Goal: Task Accomplishment & Management: Manage account settings

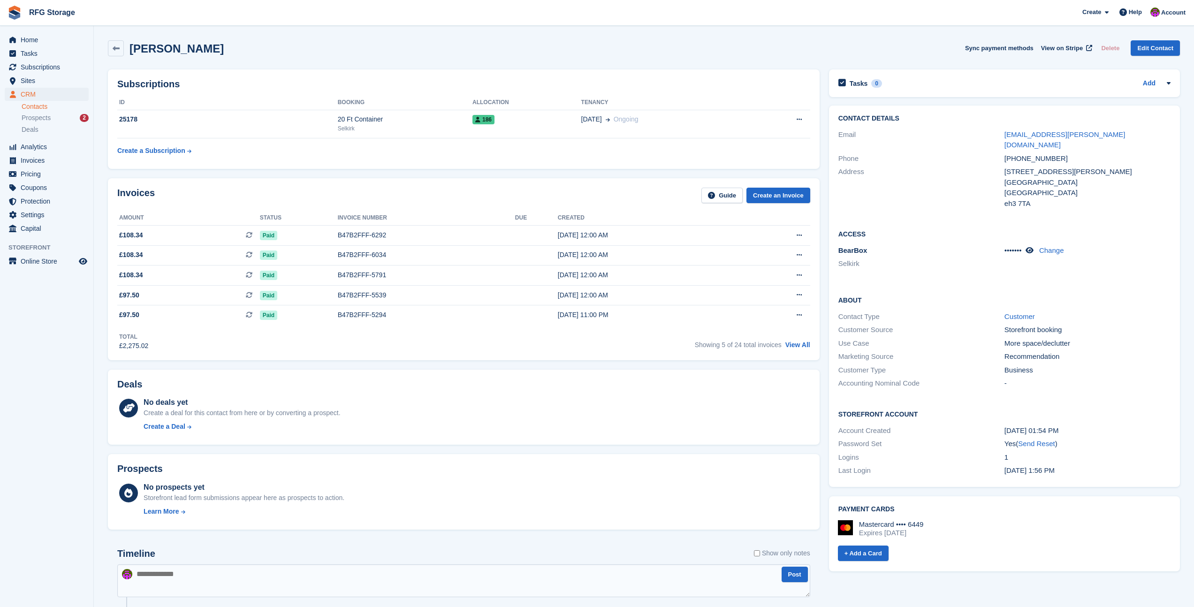
click at [35, 14] on link "RFG Storage" at bounding box center [51, 12] width 53 height 15
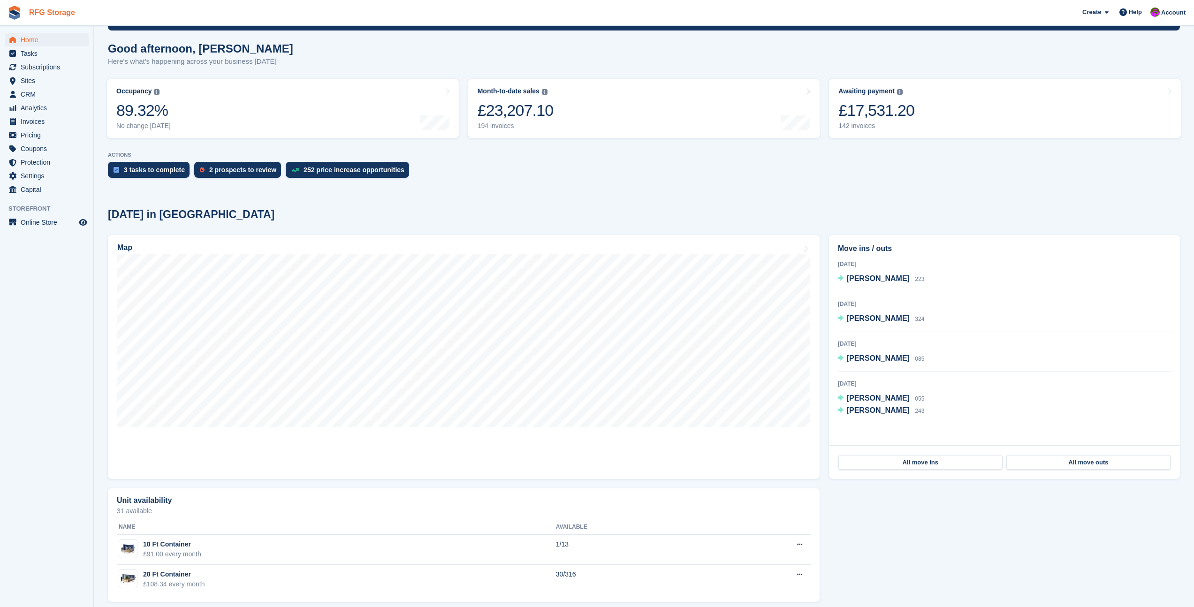
scroll to position [79, 0]
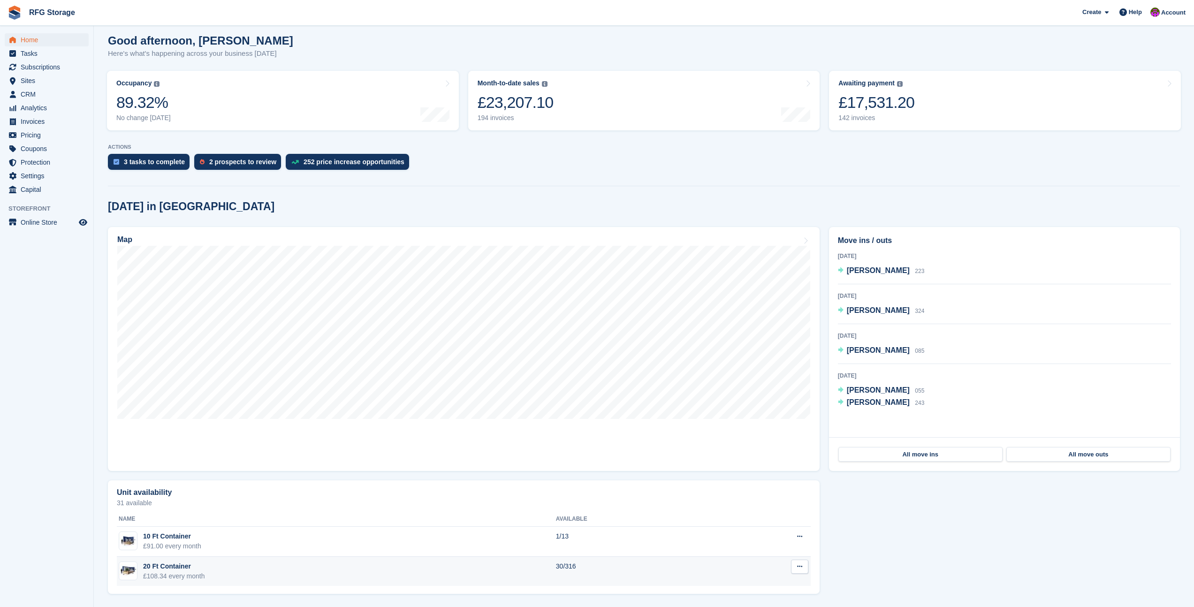
click at [175, 571] on div "£108.34 every month" at bounding box center [174, 576] width 62 height 10
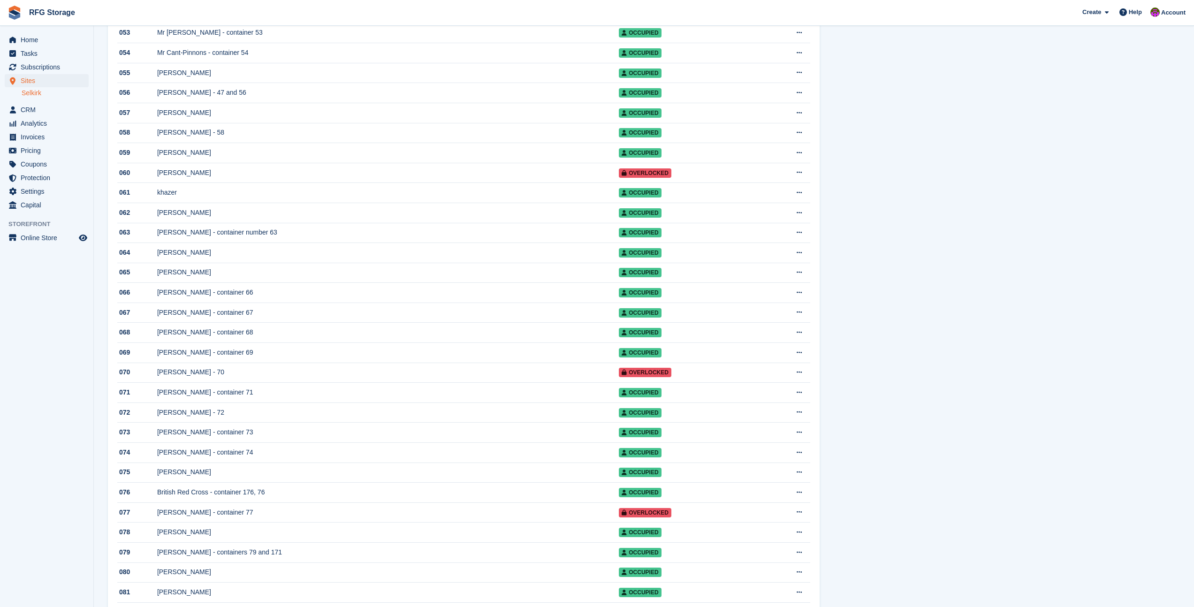
scroll to position [1217, 0]
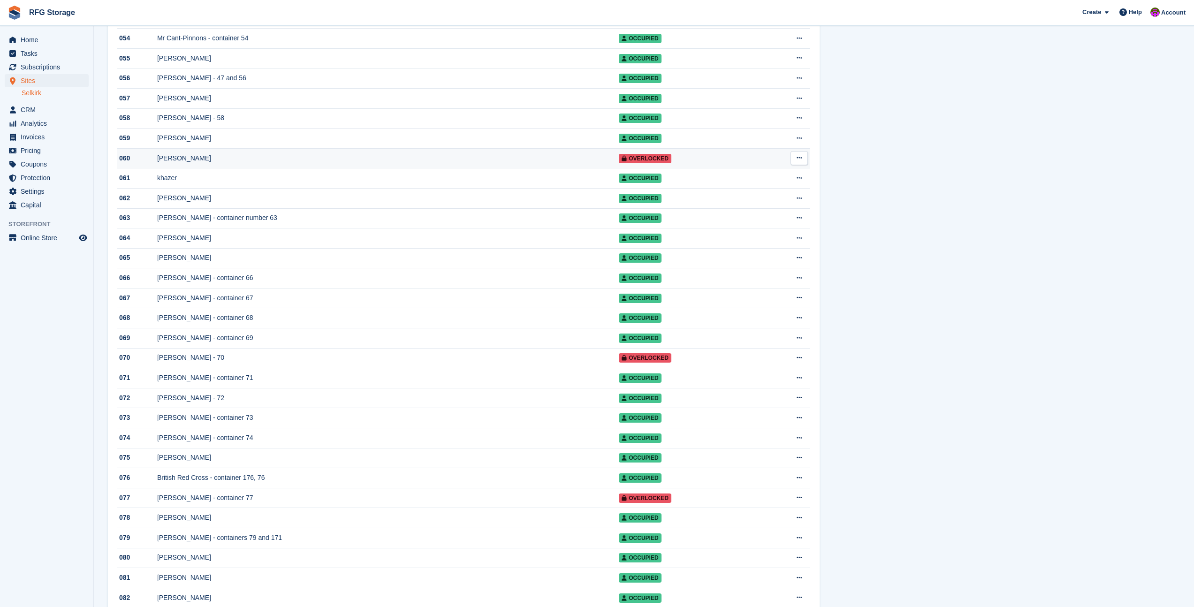
click at [212, 163] on div "[PERSON_NAME]" at bounding box center [388, 158] width 462 height 10
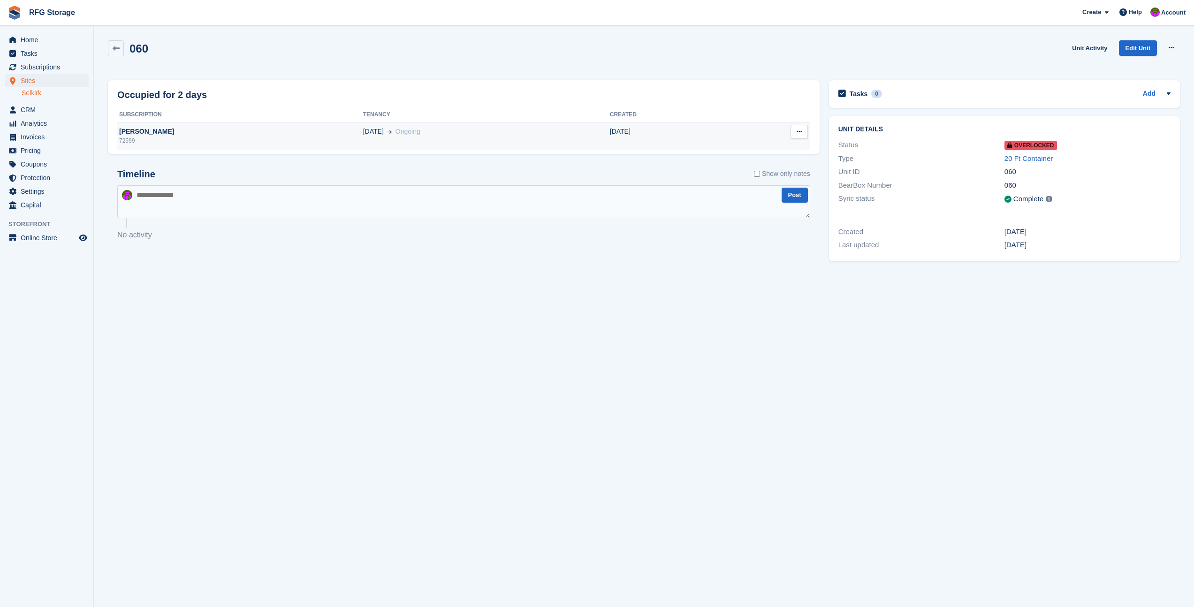
click at [173, 136] on div "[PERSON_NAME]" at bounding box center [240, 132] width 246 height 10
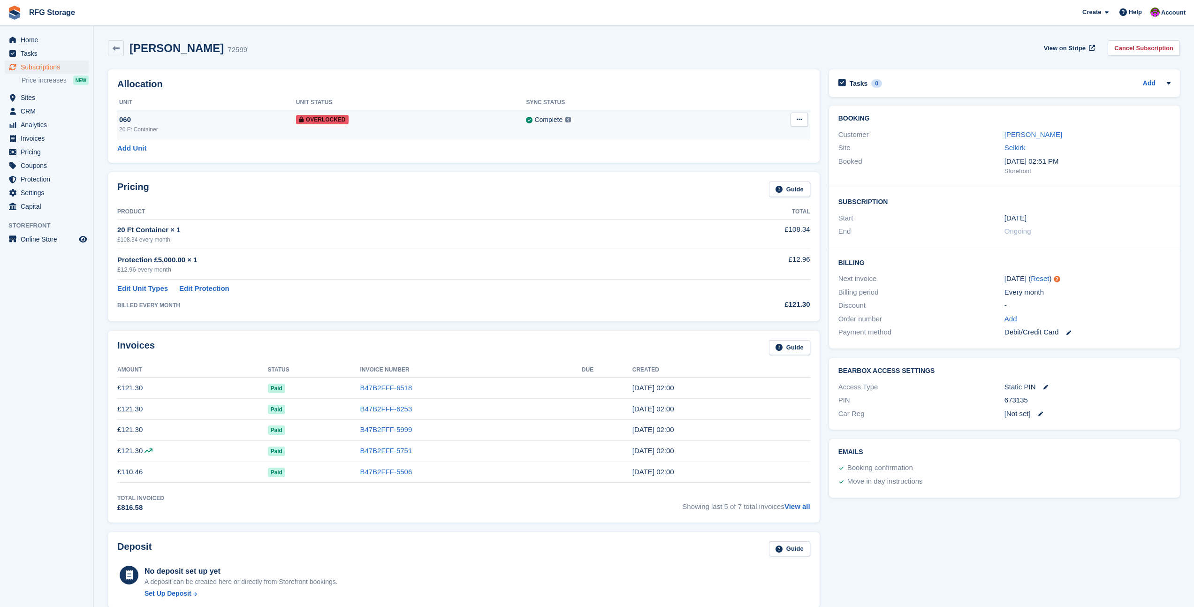
click at [224, 127] on div "20 Ft Container" at bounding box center [207, 129] width 177 height 8
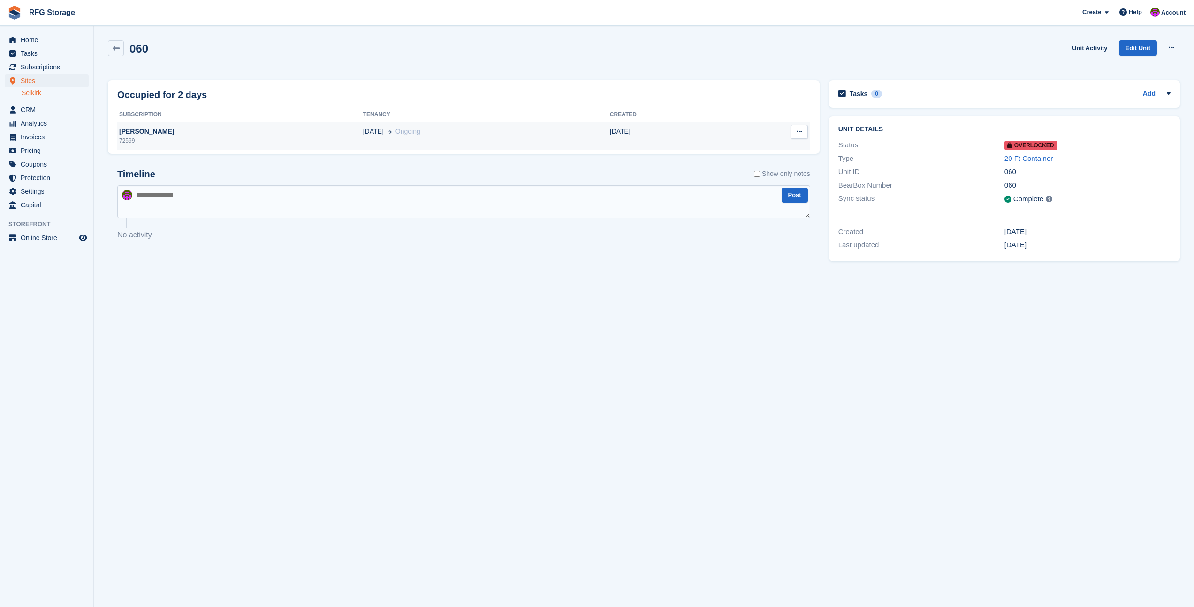
click at [312, 133] on div "[PERSON_NAME]" at bounding box center [240, 132] width 246 height 10
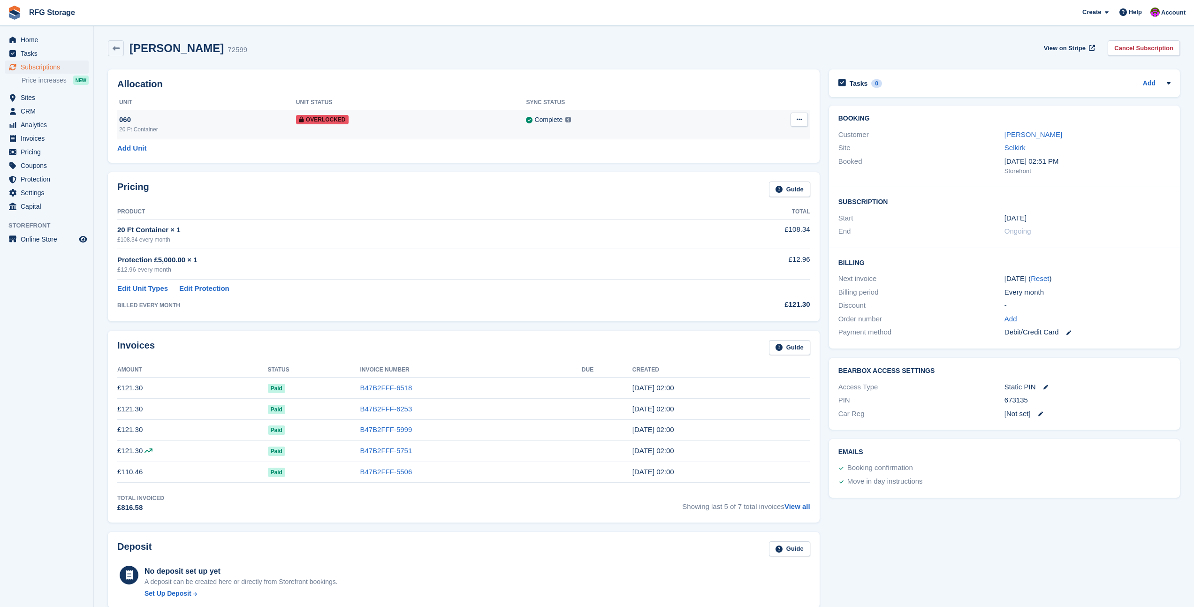
click at [716, 127] on td "Complete Last synced at 20 Aug, 6:03 AM Learn more →" at bounding box center [624, 124] width 197 height 29
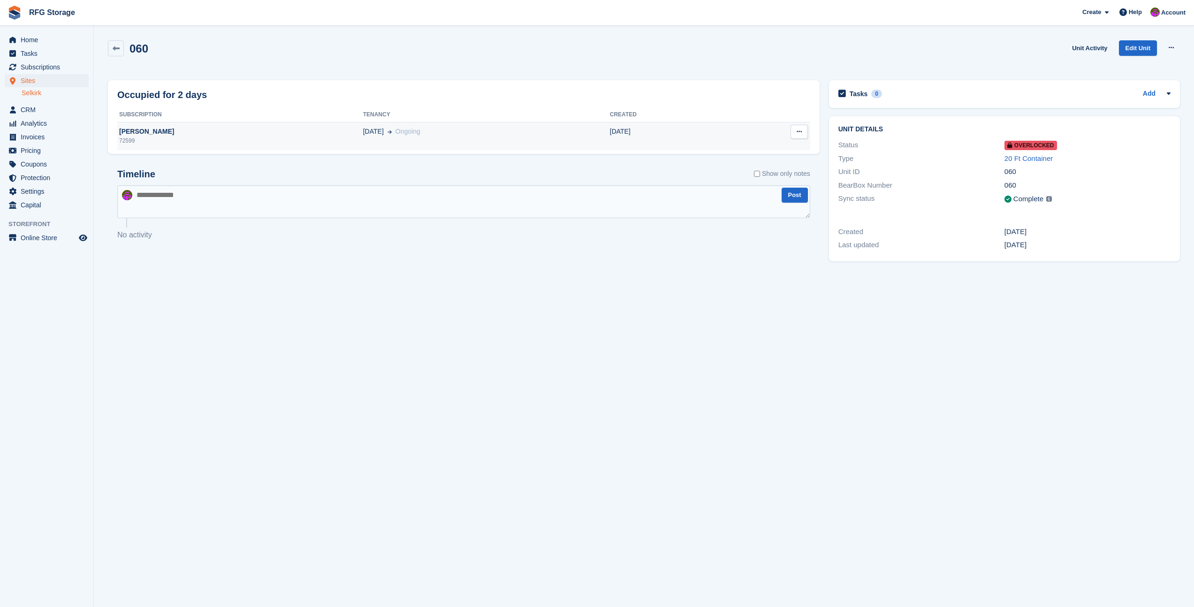
click at [439, 137] on td "[DATE] Ongoing" at bounding box center [486, 136] width 247 height 28
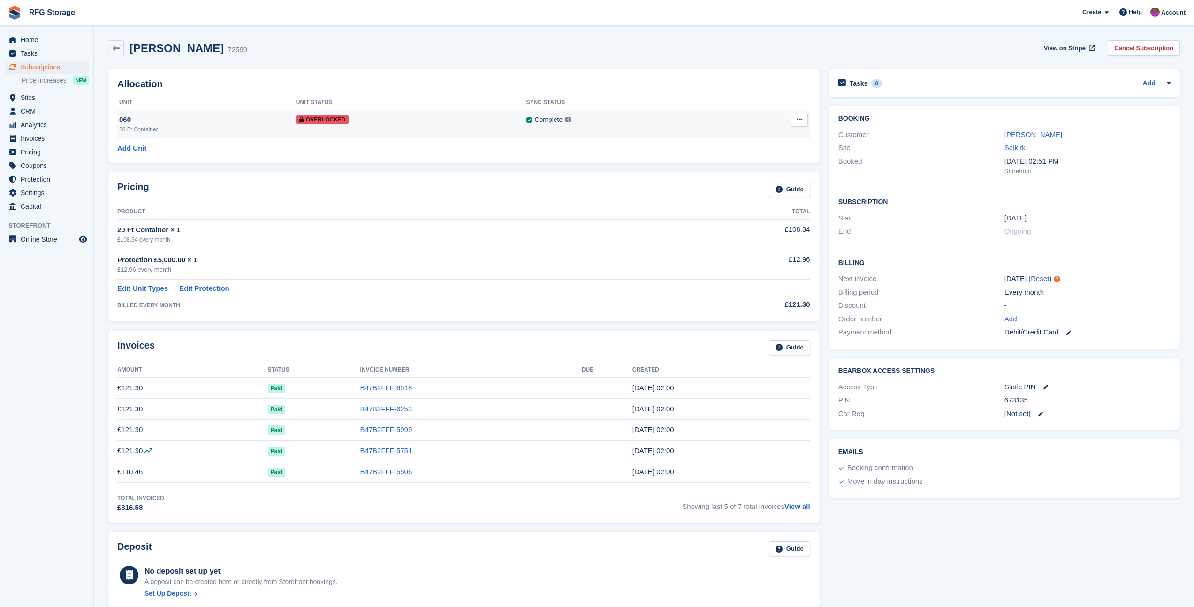
click at [431, 129] on td "Overlocked" at bounding box center [411, 124] width 230 height 29
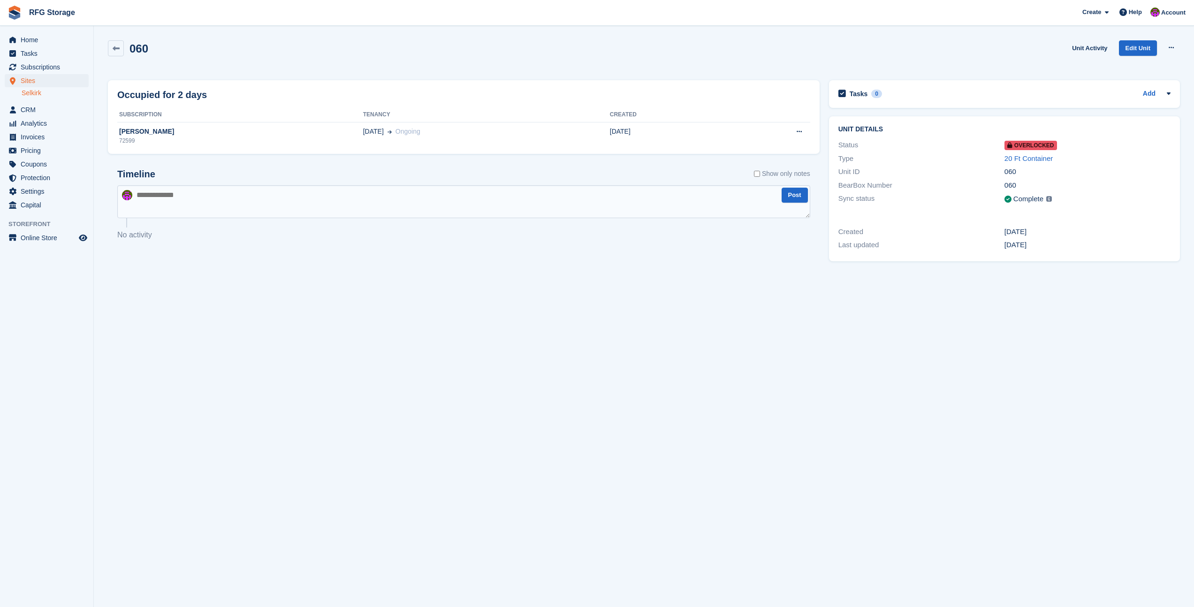
click at [431, 129] on div "15 Feb Ongoing" at bounding box center [486, 132] width 247 height 10
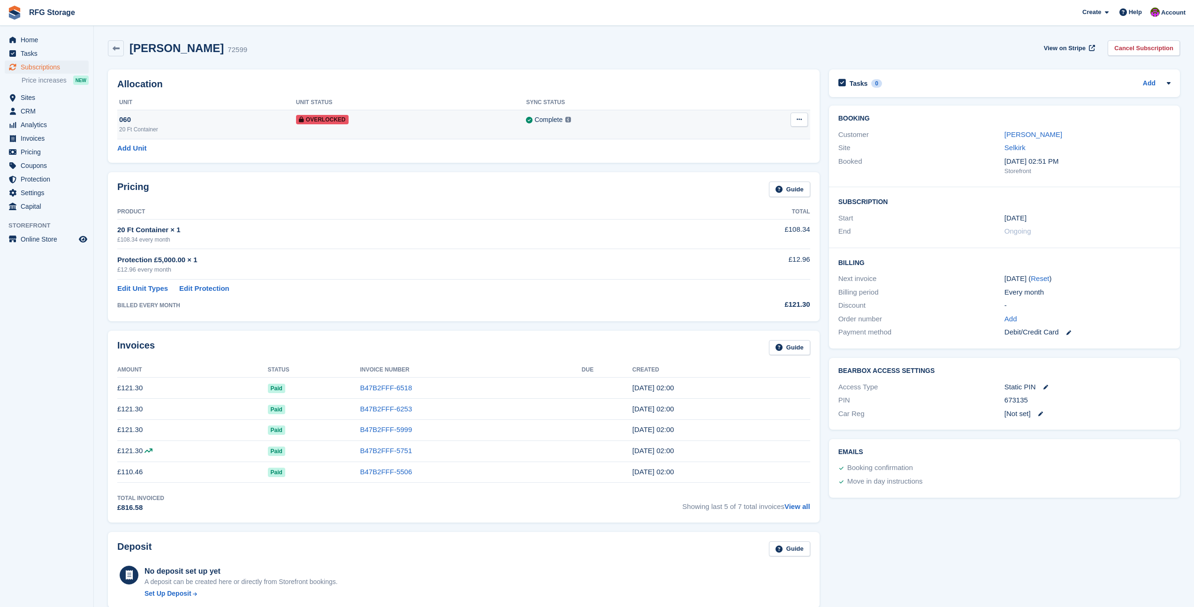
click at [798, 119] on icon at bounding box center [799, 119] width 5 height 6
click at [726, 142] on p "Remove Overlock" at bounding box center [763, 138] width 82 height 12
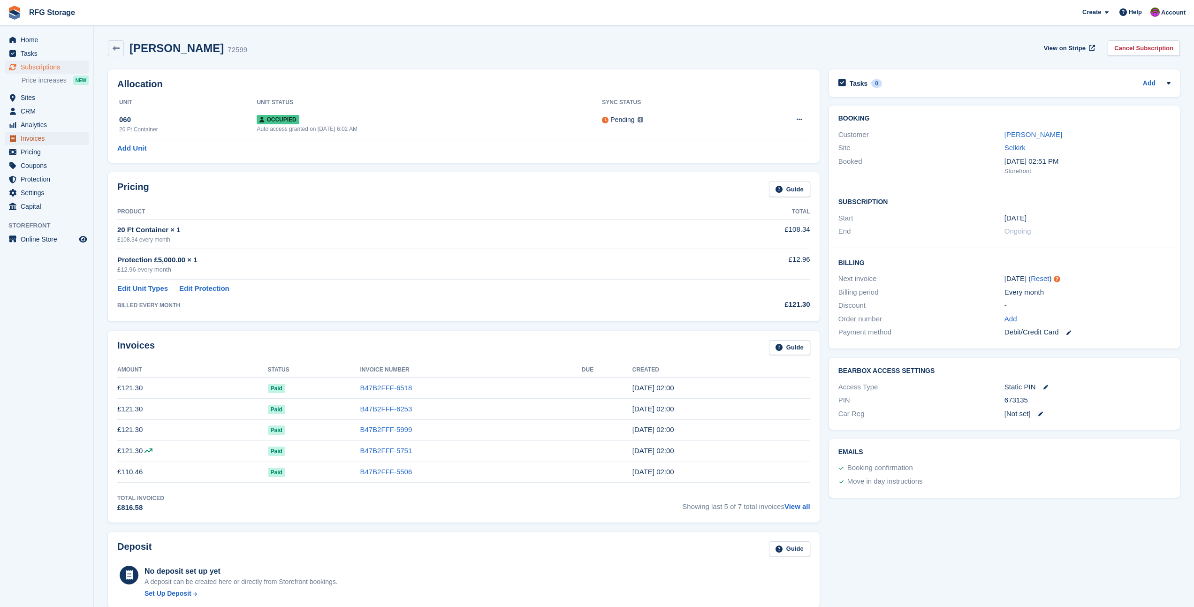
click at [40, 137] on span "Invoices" at bounding box center [49, 138] width 56 height 13
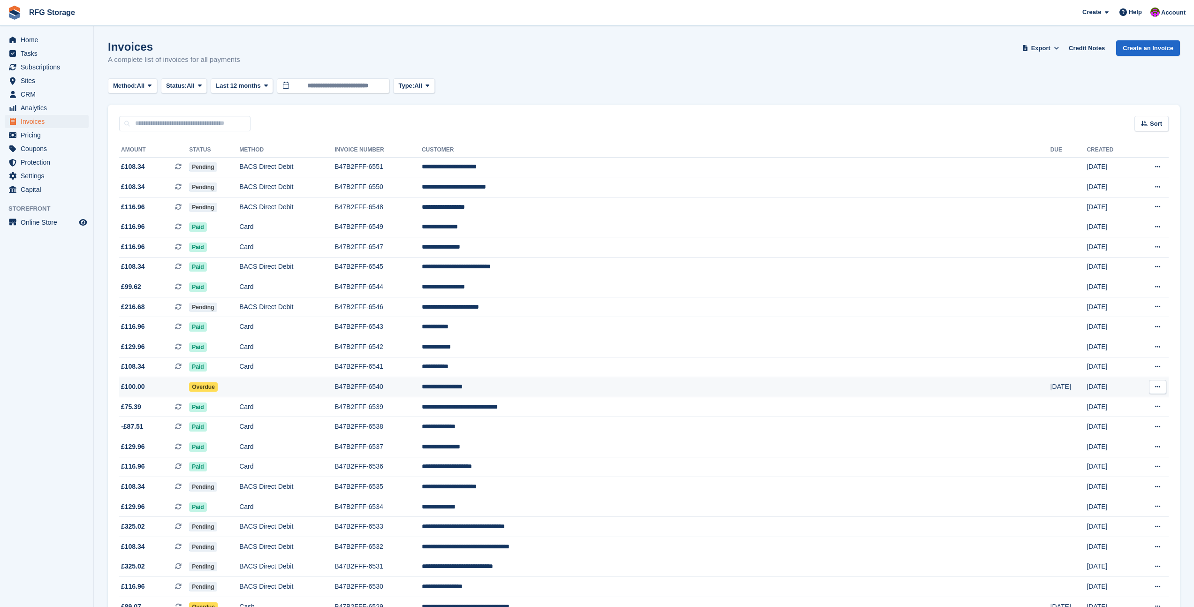
click at [334, 395] on td at bounding box center [286, 387] width 95 height 20
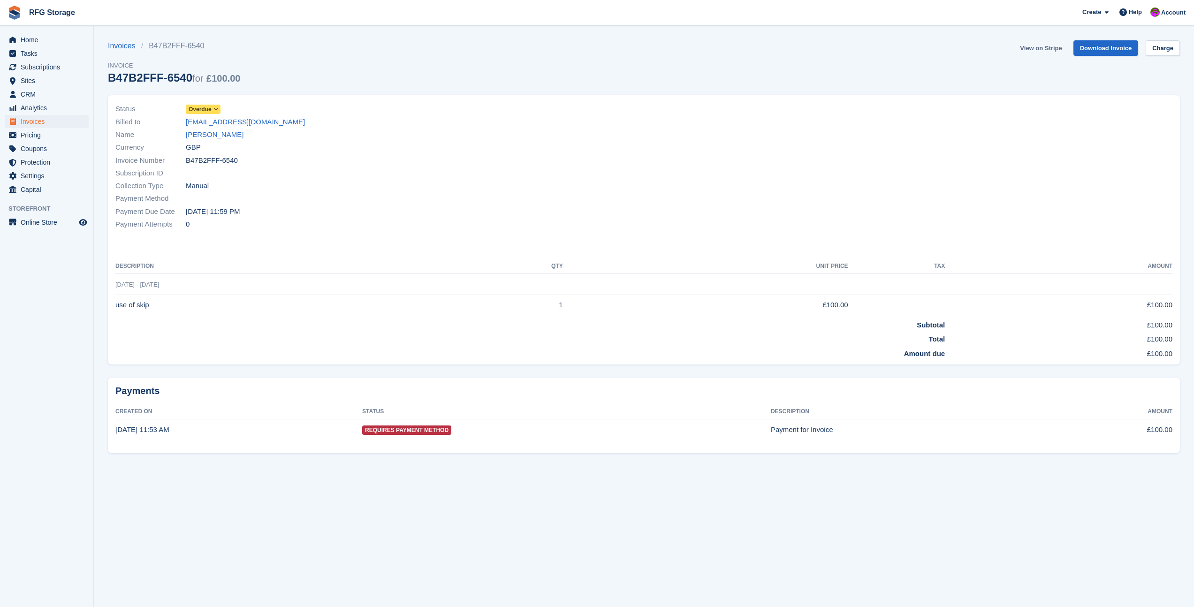
click at [1029, 47] on link "View on Stripe" at bounding box center [1040, 47] width 49 height 15
click at [219, 110] on icon at bounding box center [215, 109] width 5 height 6
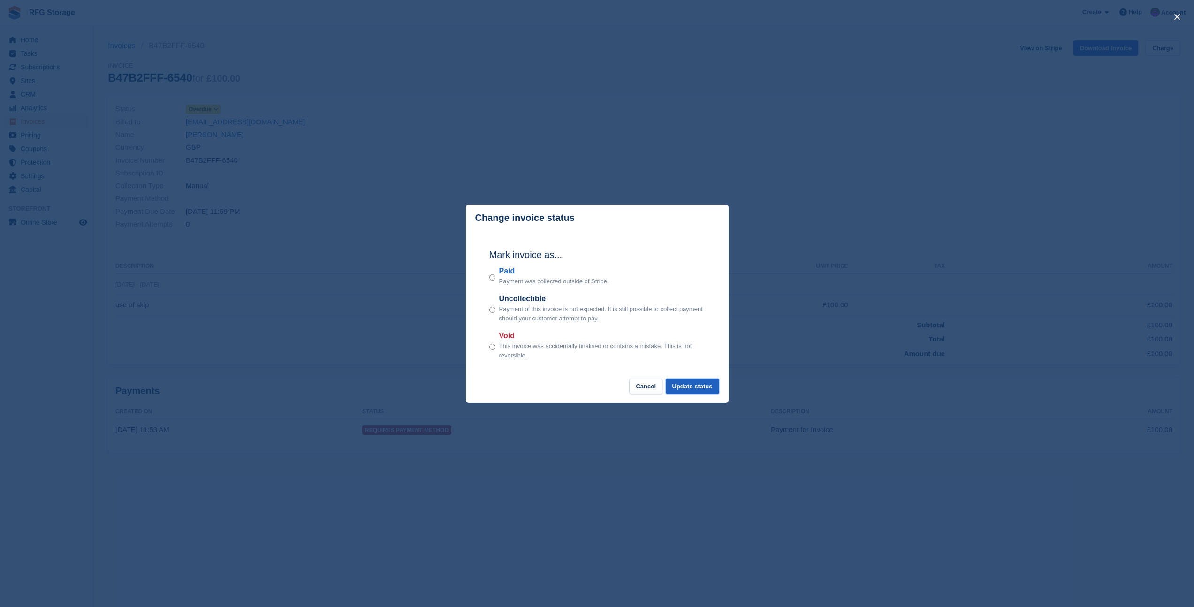
click at [691, 387] on button "Update status" at bounding box center [692, 386] width 53 height 15
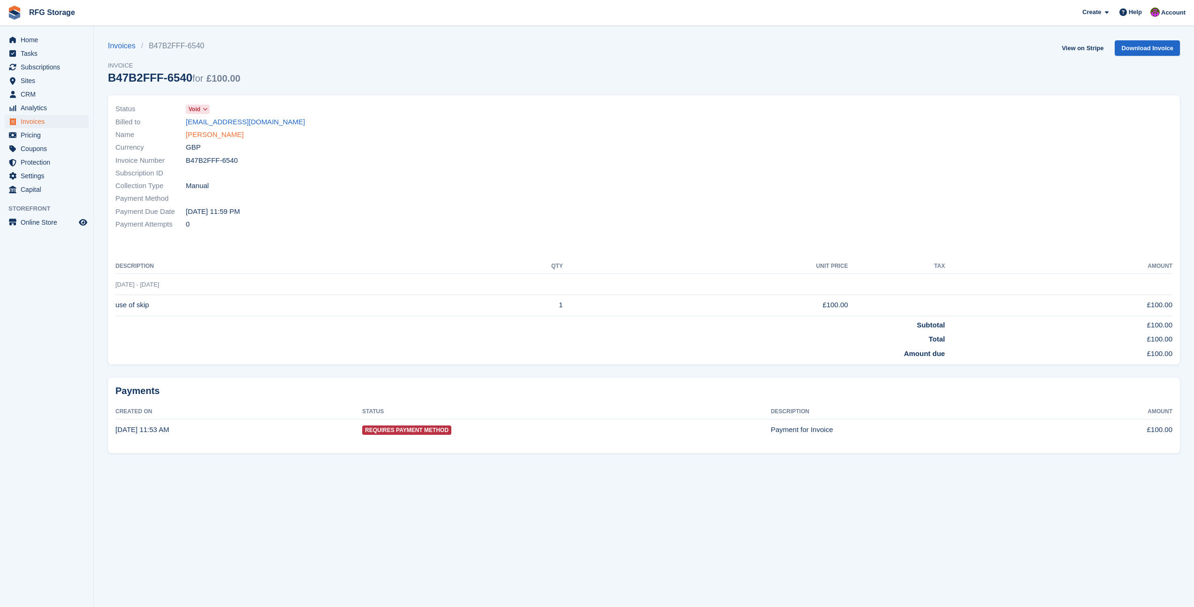
click at [220, 137] on link "[PERSON_NAME]" at bounding box center [215, 134] width 58 height 11
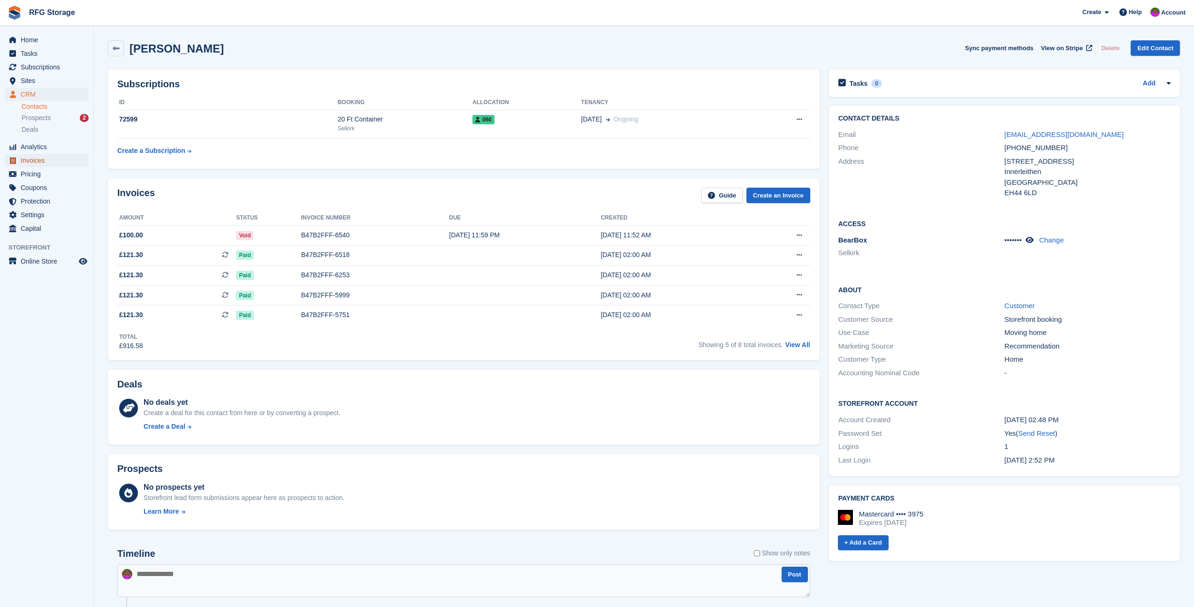
click at [37, 161] on span "Invoices" at bounding box center [49, 160] width 56 height 13
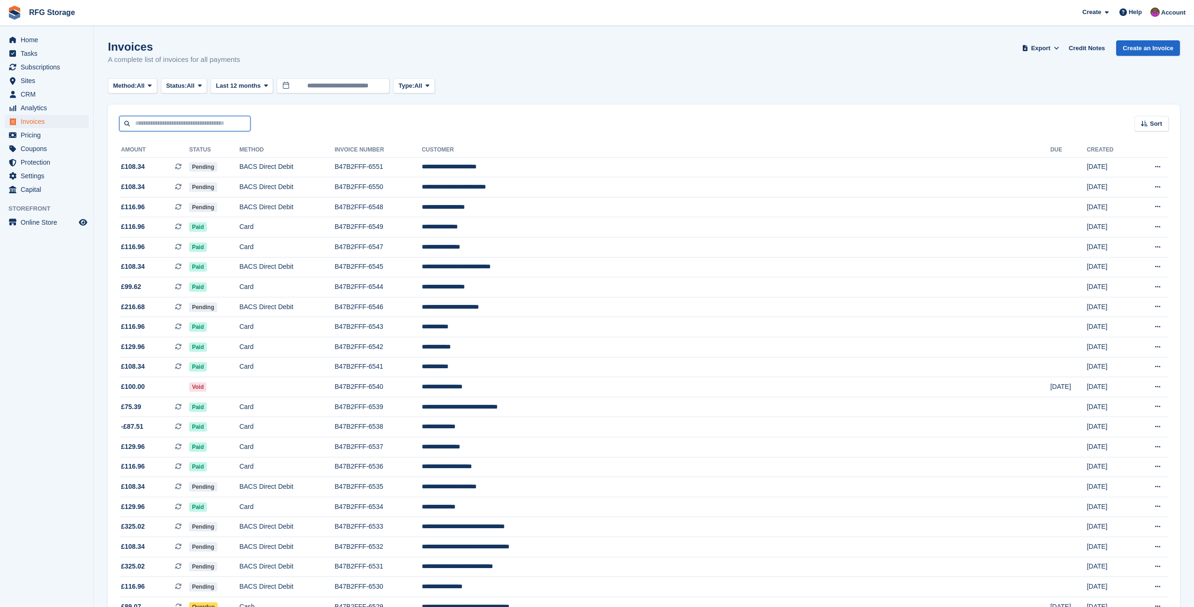
click at [203, 120] on input "text" at bounding box center [184, 123] width 131 height 15
type input "********"
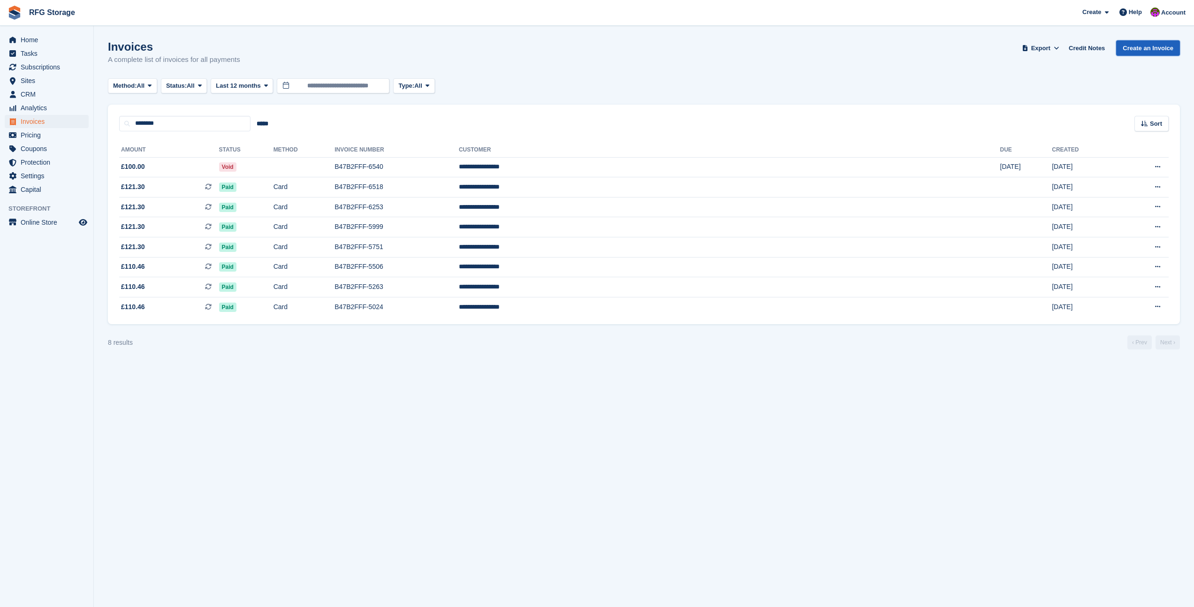
click at [1142, 50] on link "Create an Invoice" at bounding box center [1148, 47] width 64 height 15
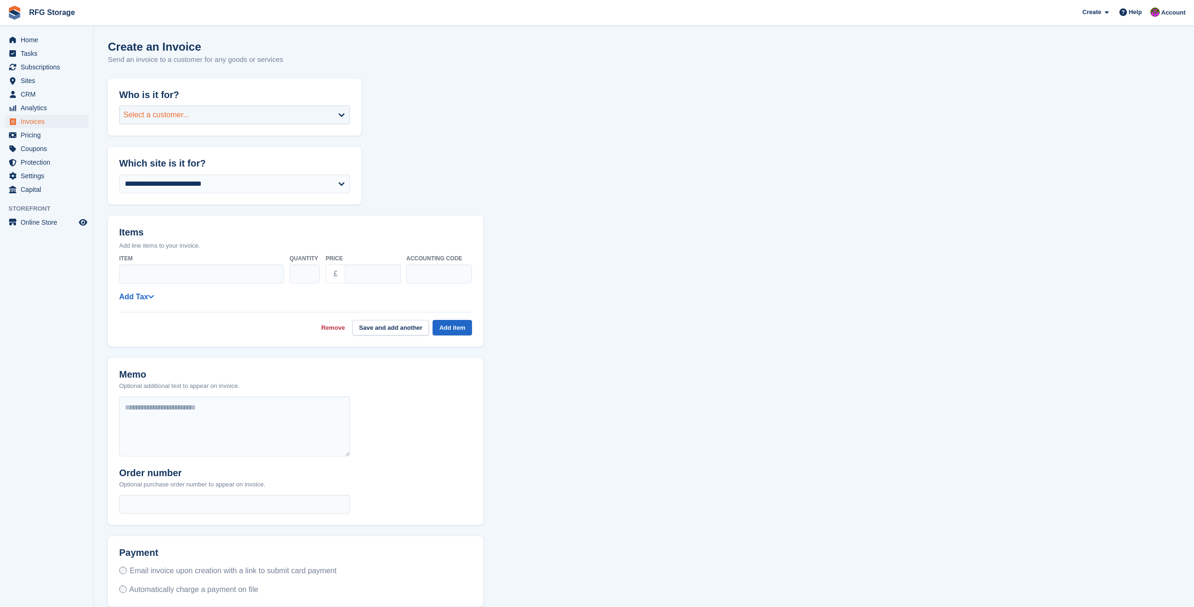
click at [265, 112] on div "Select a customer..." at bounding box center [234, 115] width 231 height 19
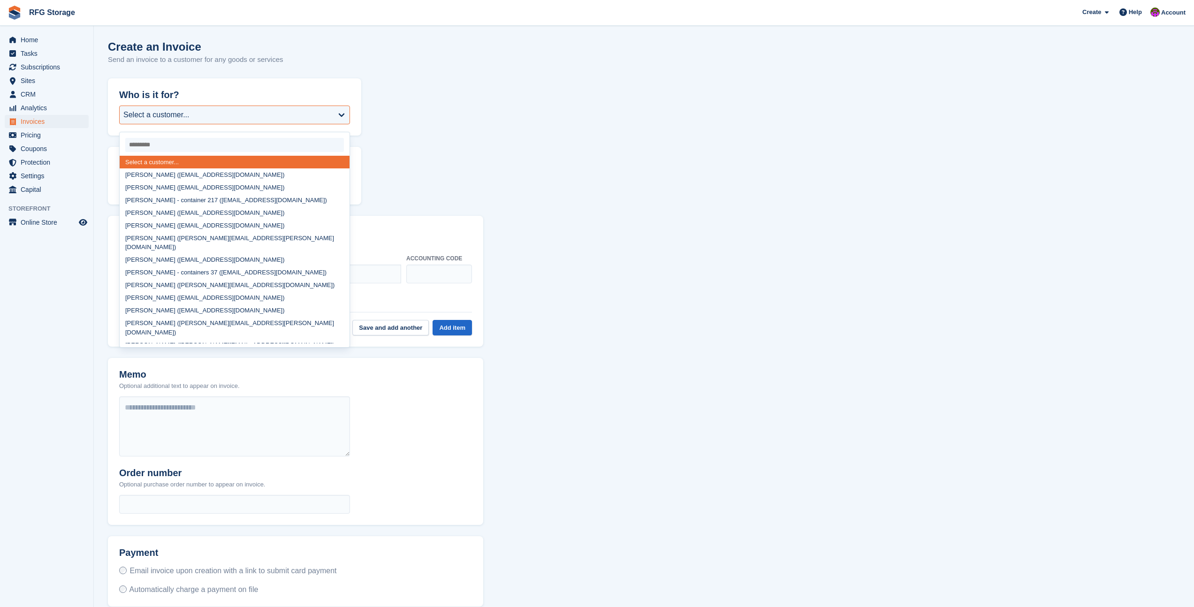
click at [227, 144] on input "select-one" at bounding box center [234, 145] width 219 height 14
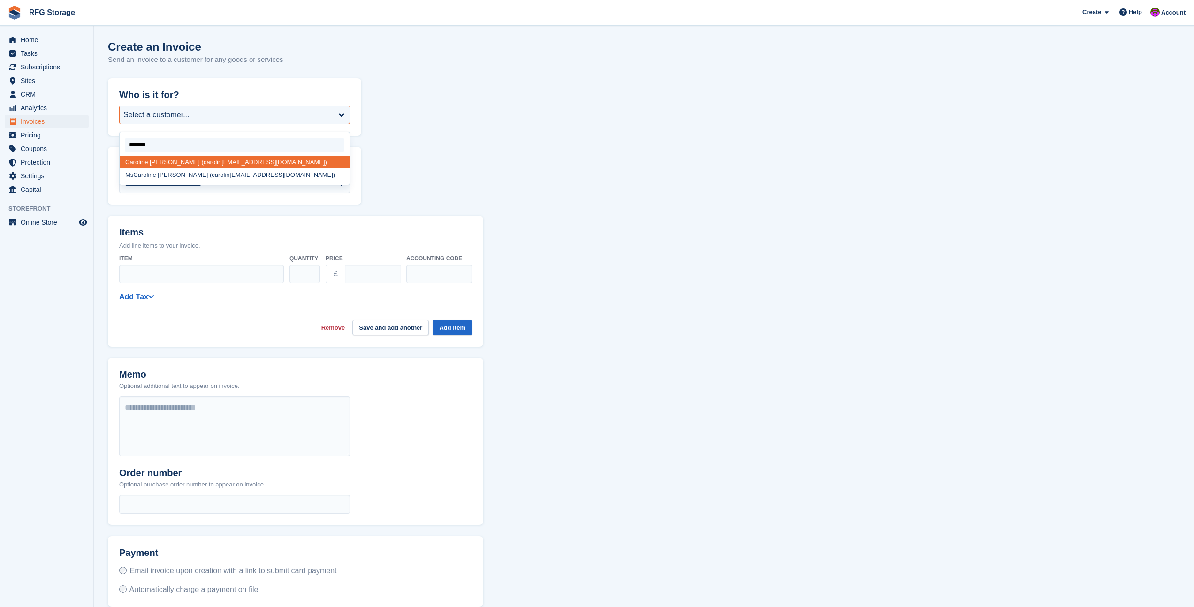
type input "********"
click at [258, 165] on div "[PERSON_NAME] ( caroline [EMAIL_ADDRESS][DOMAIN_NAME])" at bounding box center [235, 167] width 230 height 22
select select "******"
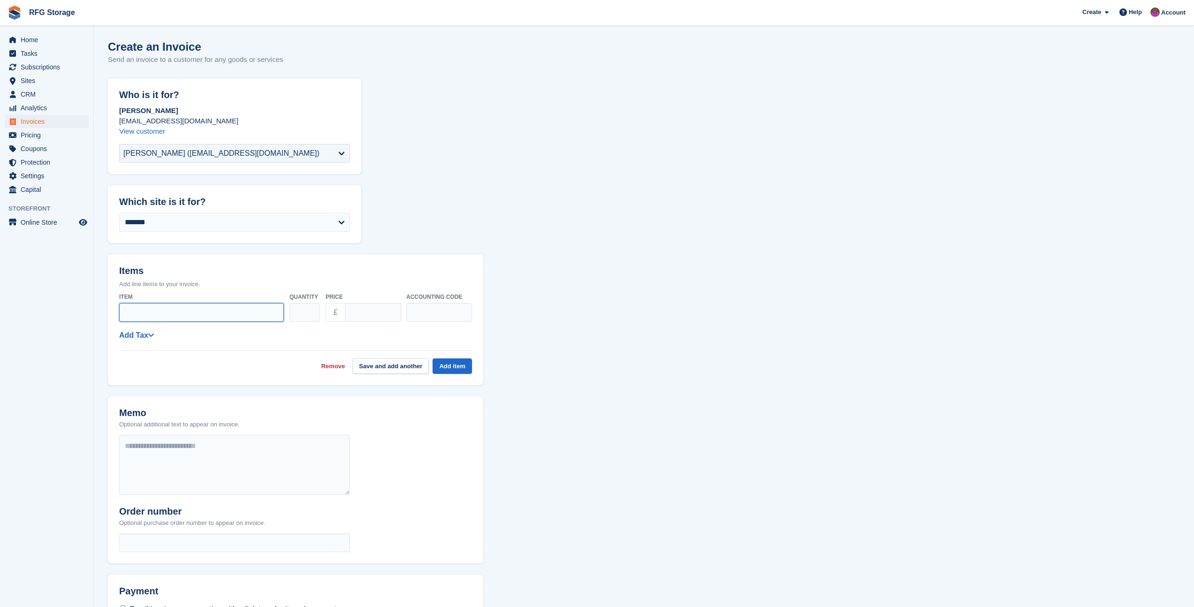
click at [156, 314] on input "Item" at bounding box center [201, 312] width 165 height 19
type input "**********"
type input "*****"
click at [436, 308] on input "text" at bounding box center [439, 312] width 66 height 19
type input "***"
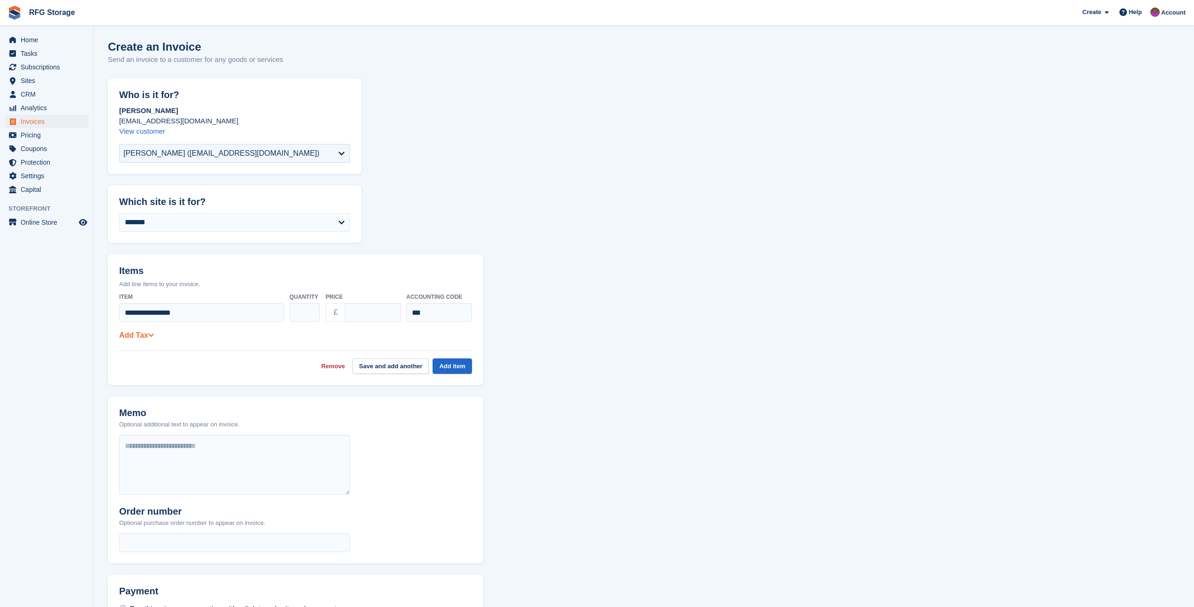
click at [151, 336] on icon at bounding box center [151, 335] width 7 height 8
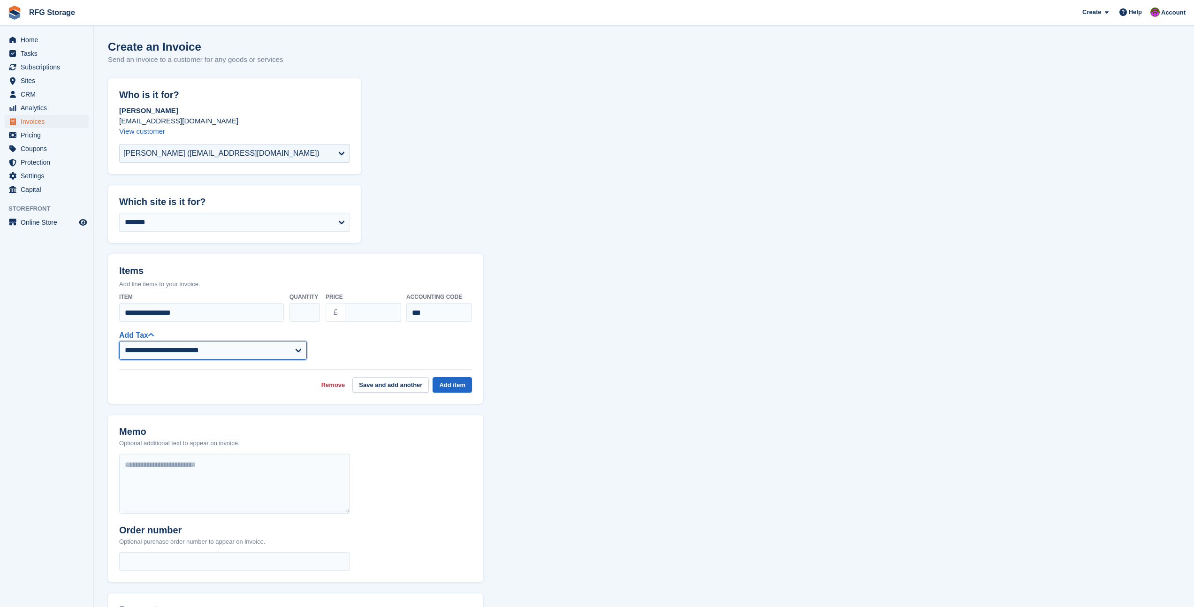
click at [206, 346] on select "**********" at bounding box center [213, 350] width 188 height 19
select select "****"
click at [450, 384] on button "Add item" at bounding box center [451, 384] width 39 height 15
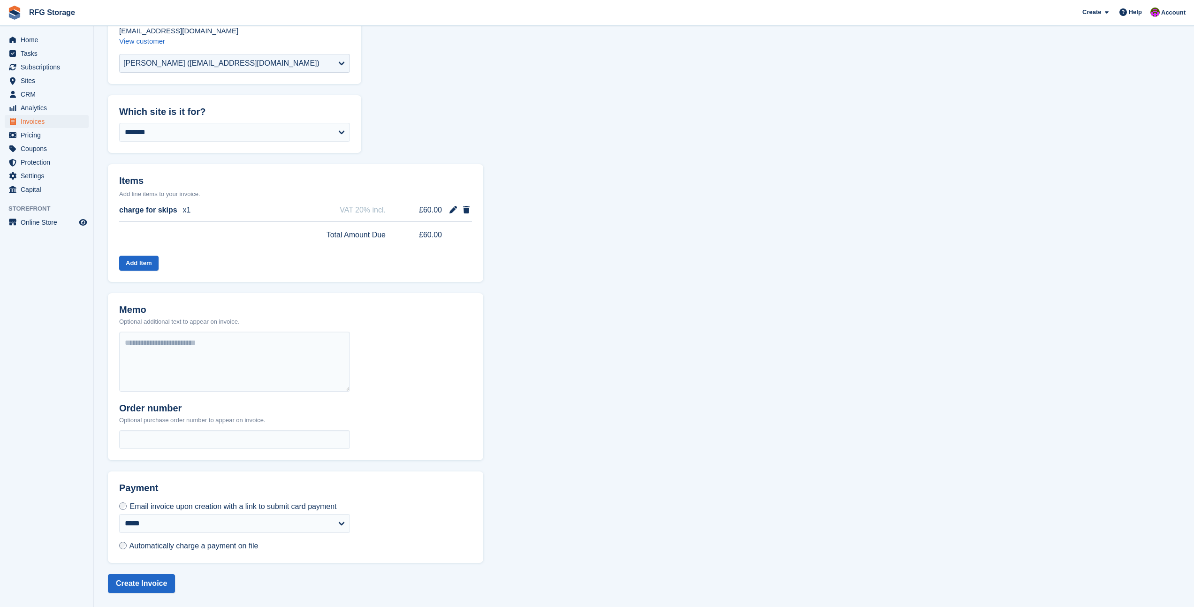
scroll to position [90, 0]
click at [157, 579] on button "Create Invoice" at bounding box center [141, 583] width 67 height 19
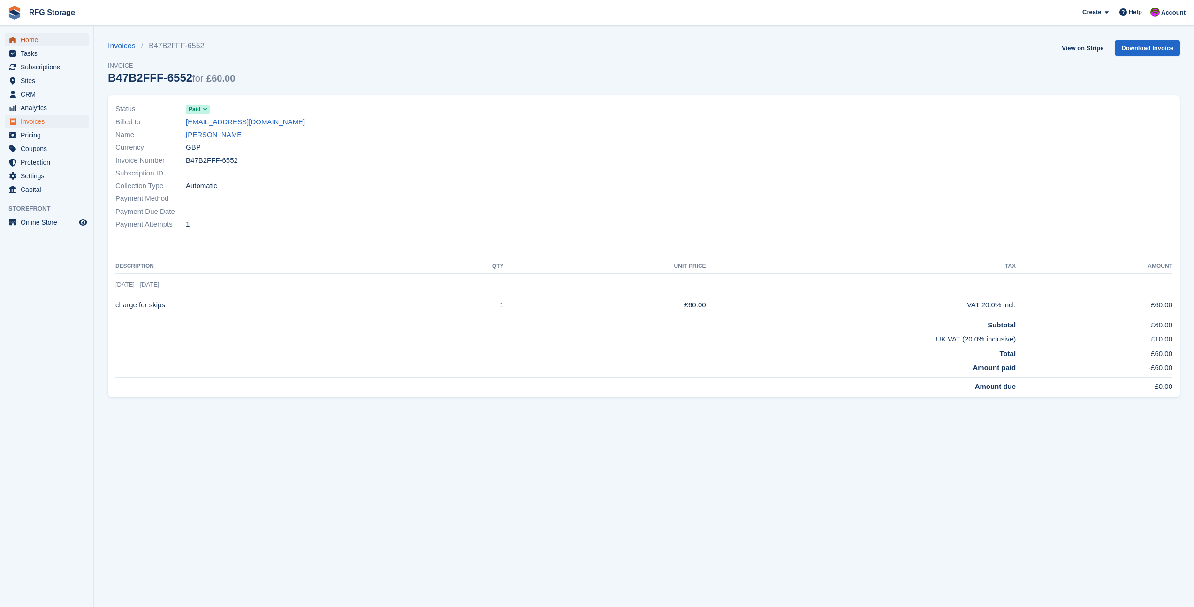
click at [23, 46] on span "Home" at bounding box center [49, 39] width 56 height 13
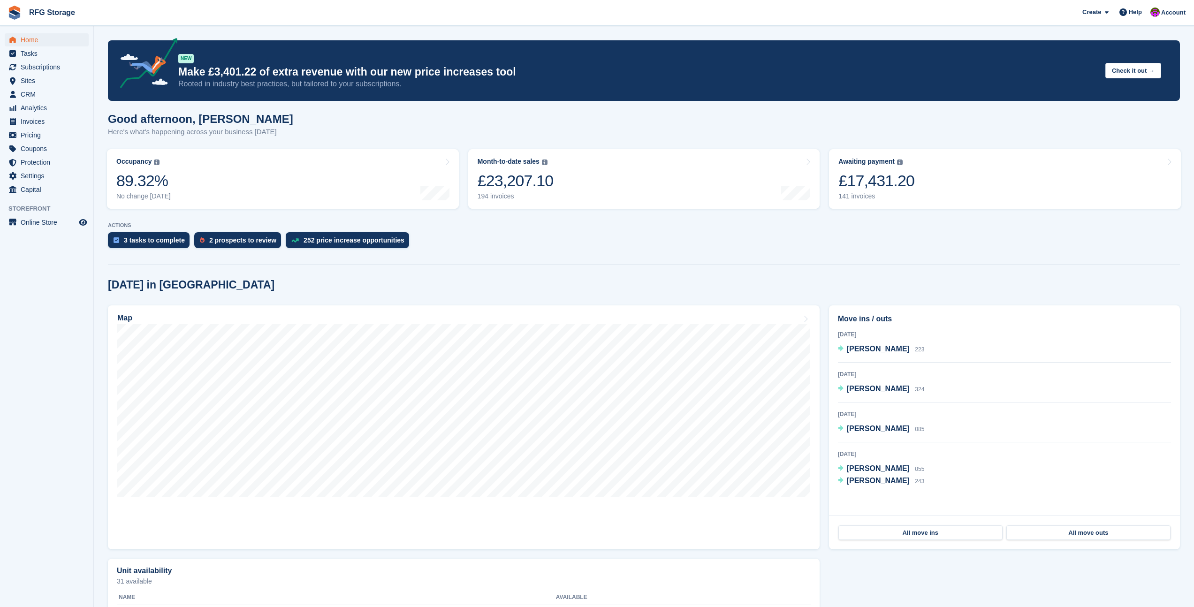
click at [20, 16] on img at bounding box center [15, 13] width 14 height 14
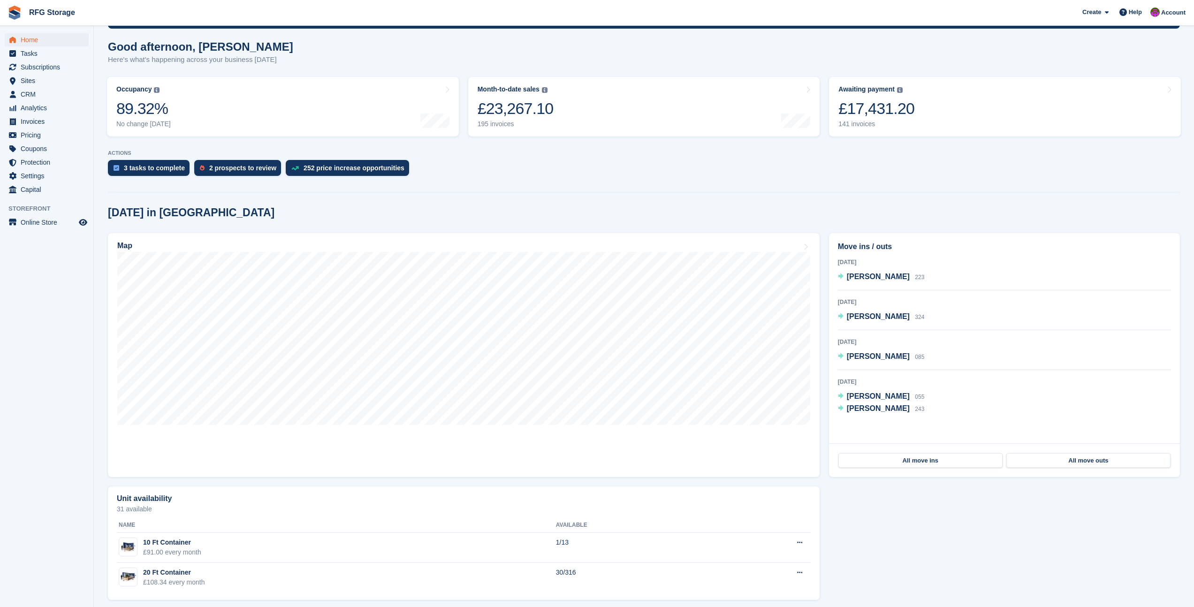
scroll to position [79, 0]
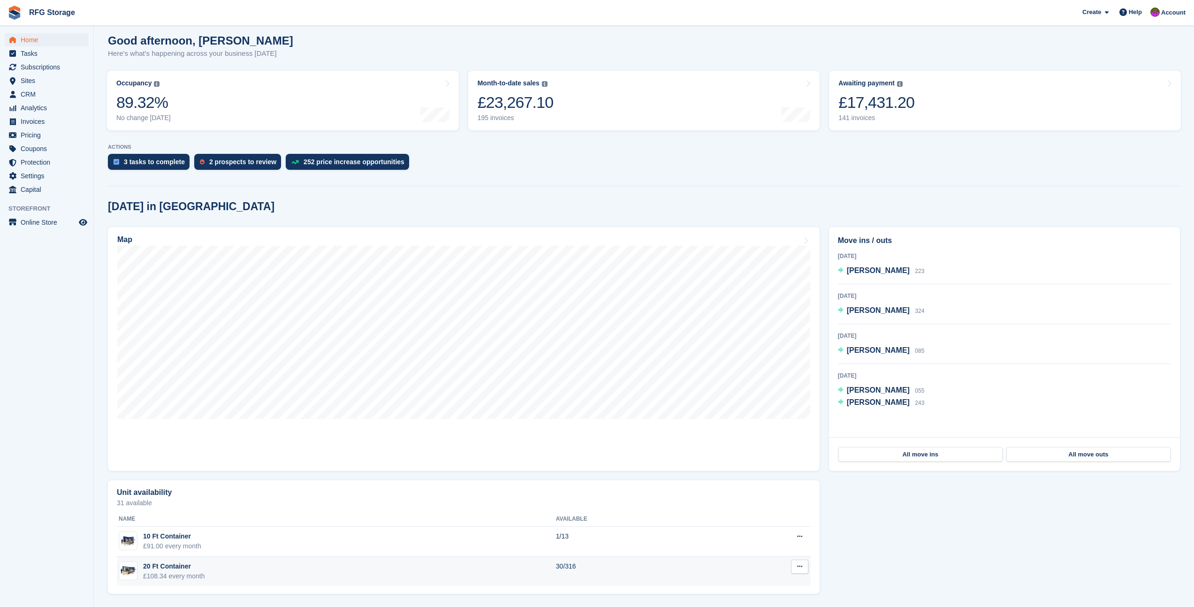
click at [167, 572] on div "£108.34 every month" at bounding box center [174, 576] width 62 height 10
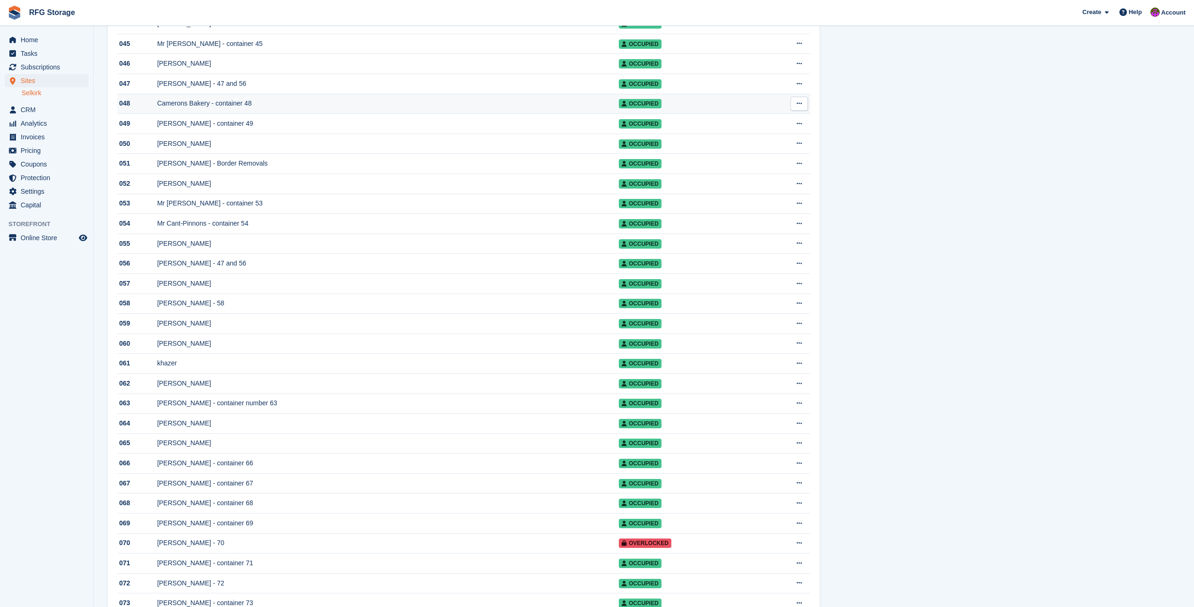
scroll to position [1033, 0]
click at [253, 348] on div "[PERSON_NAME]" at bounding box center [388, 343] width 462 height 10
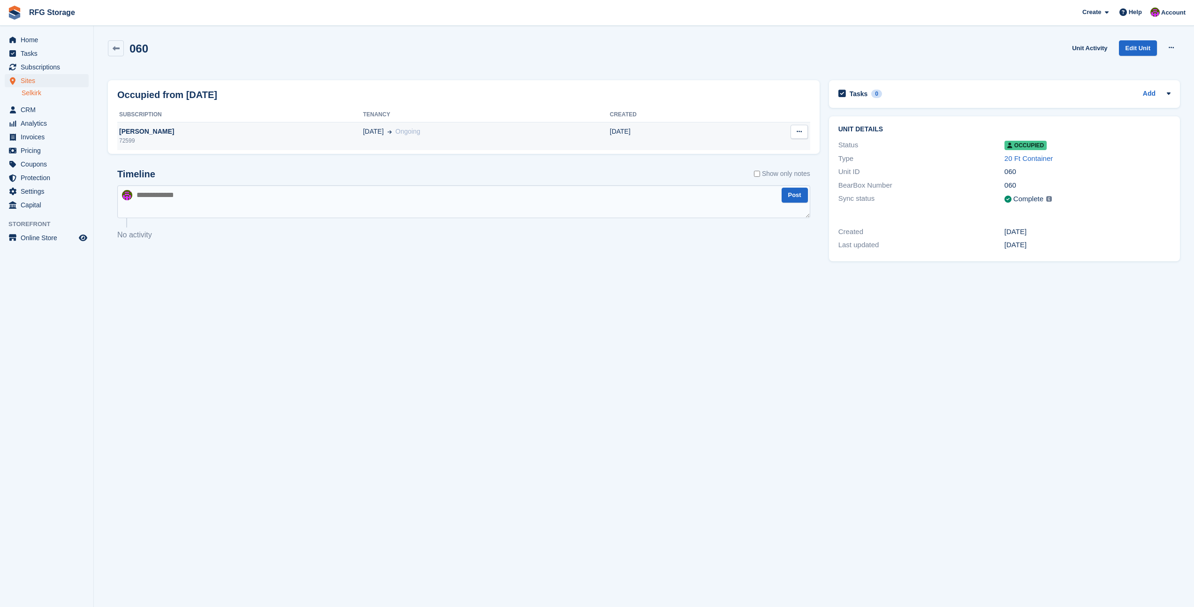
click at [170, 136] on div "[PERSON_NAME]" at bounding box center [240, 132] width 246 height 10
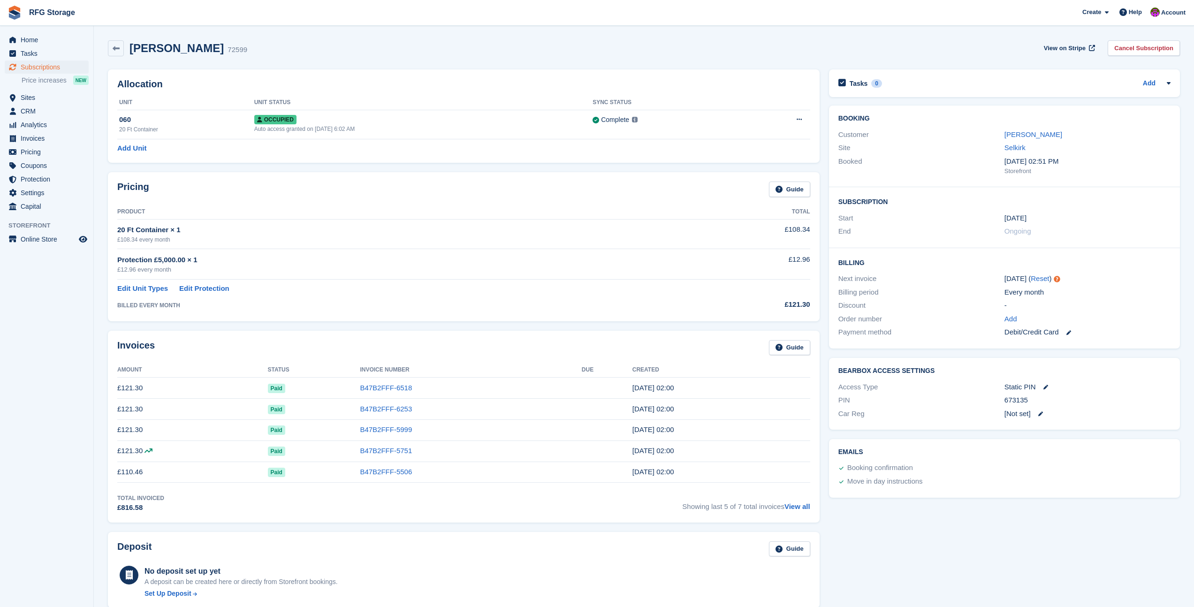
click at [16, 14] on img at bounding box center [15, 13] width 14 height 14
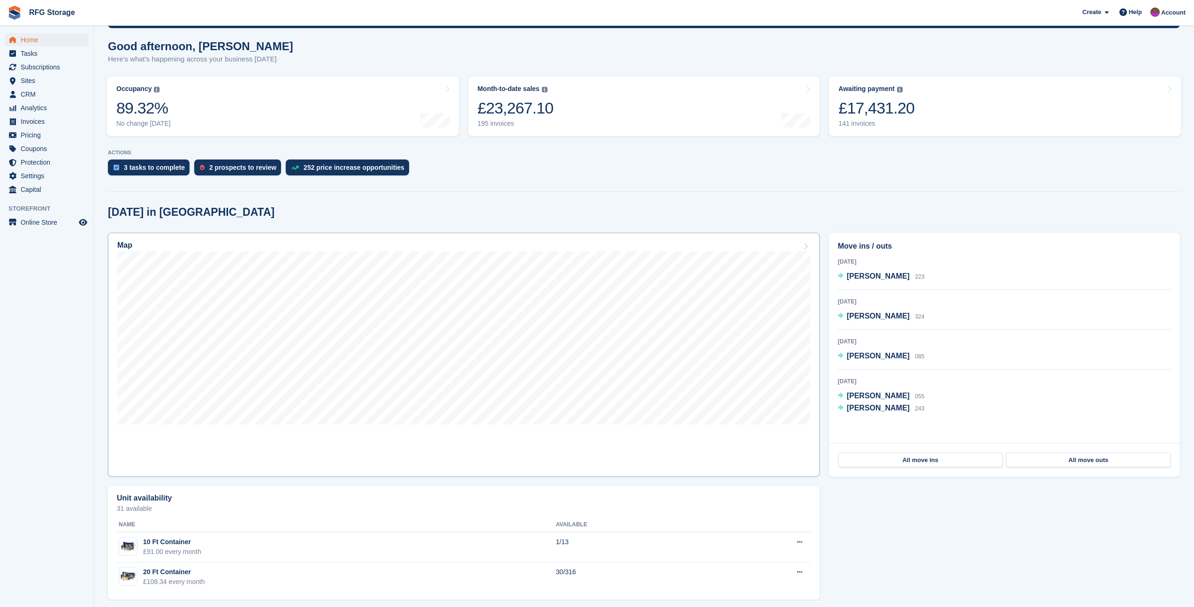
scroll to position [79, 0]
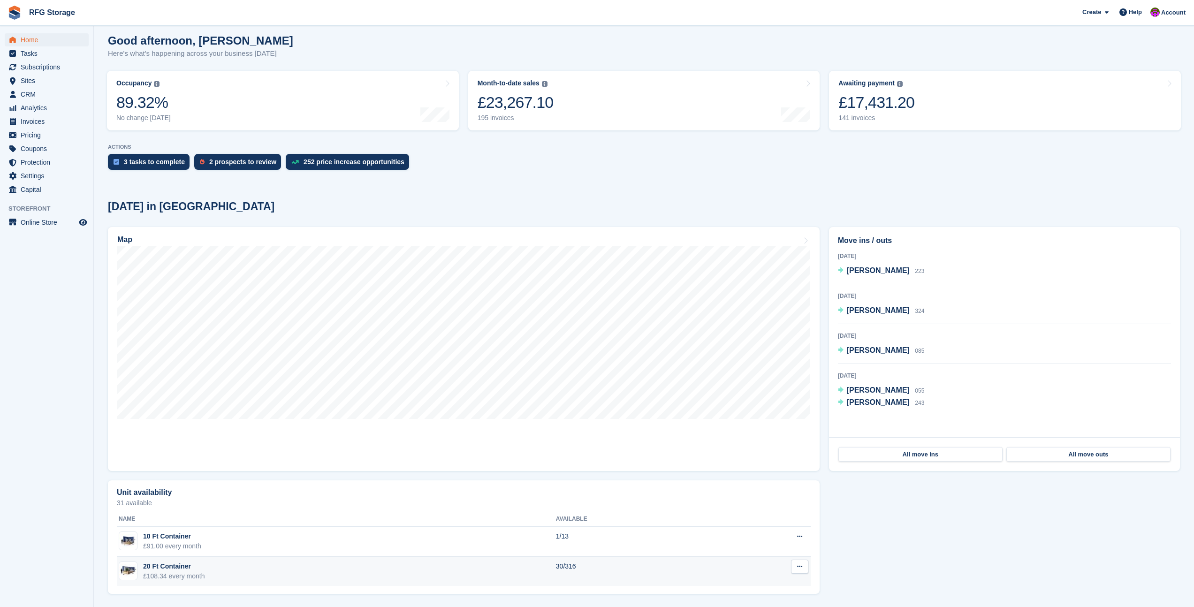
click at [168, 573] on div "£108.34 every month" at bounding box center [174, 576] width 62 height 10
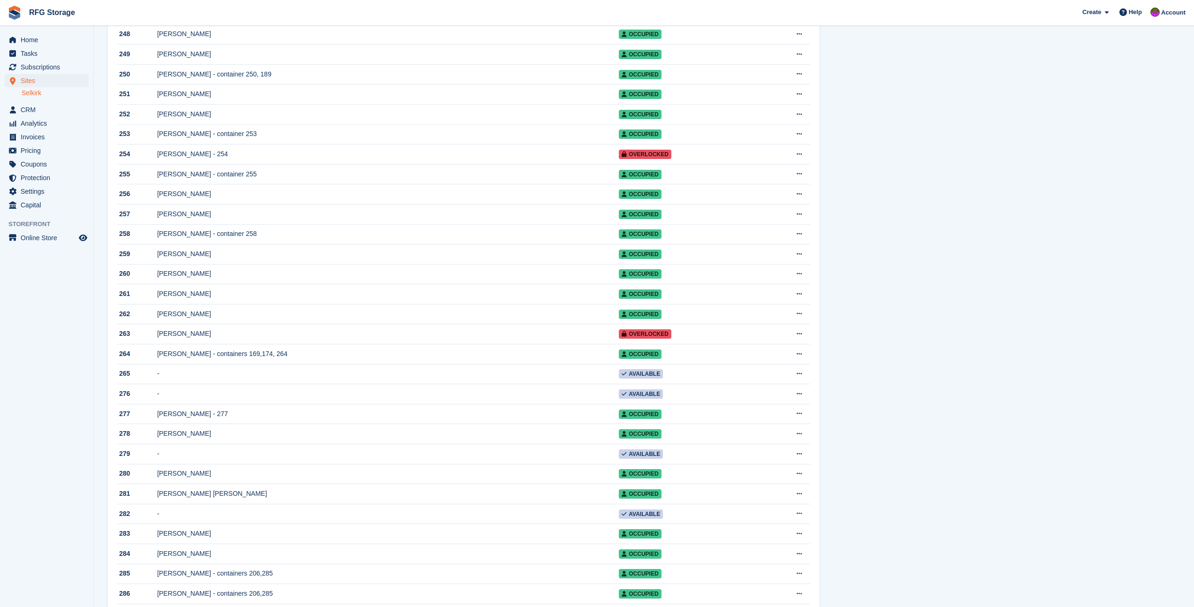
scroll to position [5105, 0]
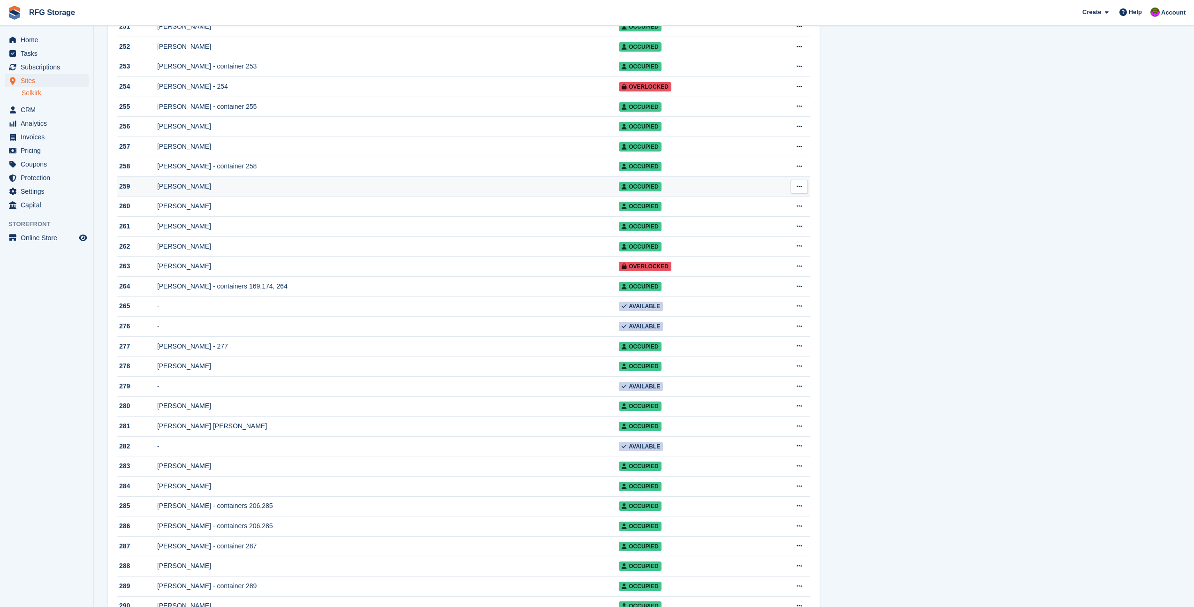
click at [187, 191] on div "[PERSON_NAME]" at bounding box center [388, 187] width 462 height 10
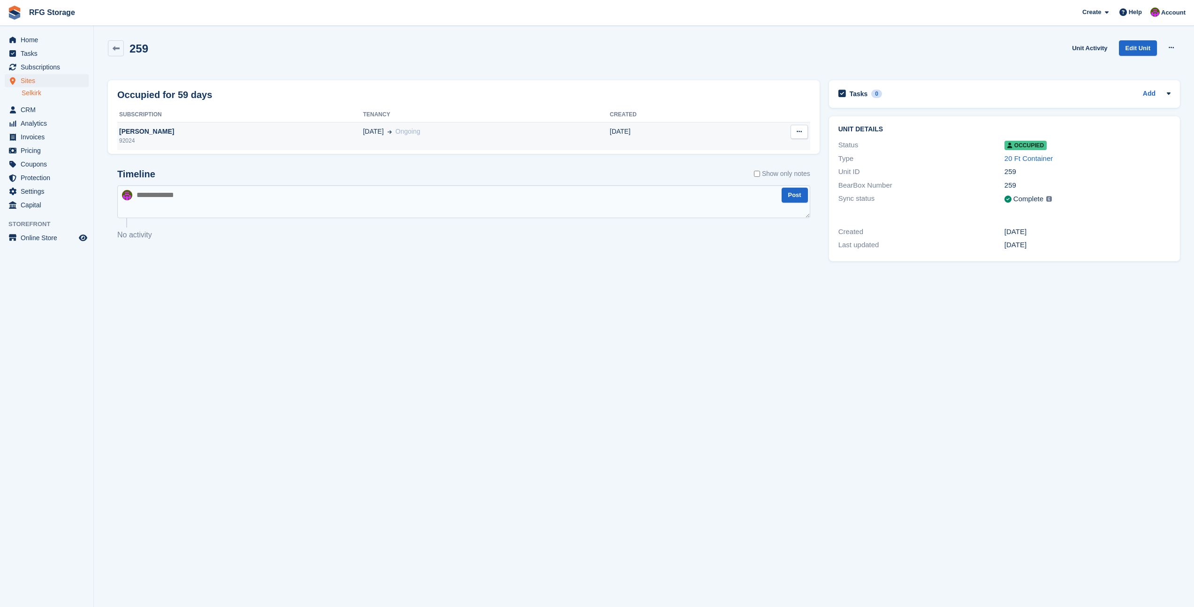
click at [269, 128] on div "[PERSON_NAME]" at bounding box center [240, 132] width 246 height 10
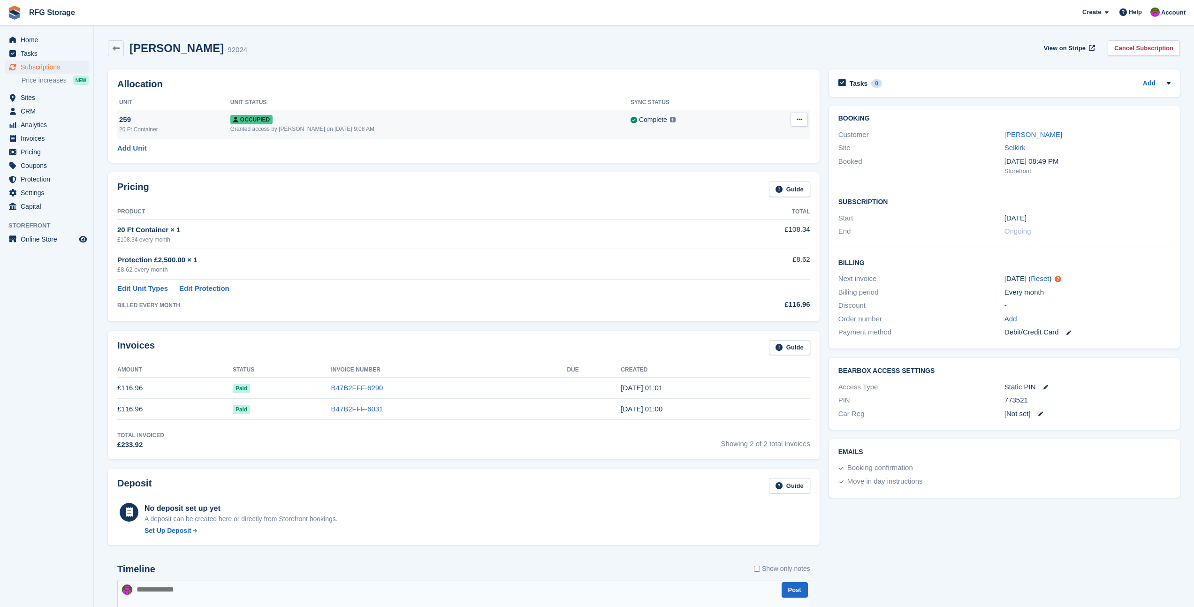
click at [416, 125] on div "Granted access by [PERSON_NAME] on [DATE] 9:08 AM" at bounding box center [430, 129] width 400 height 8
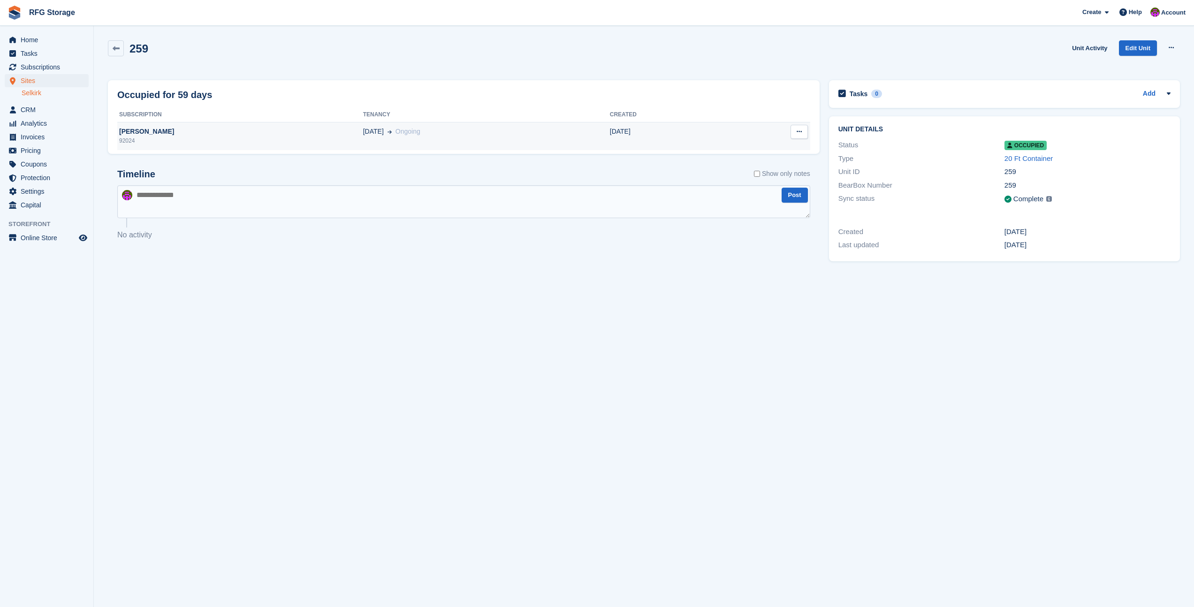
click at [455, 136] on div "23 Jun Ongoing" at bounding box center [486, 132] width 247 height 10
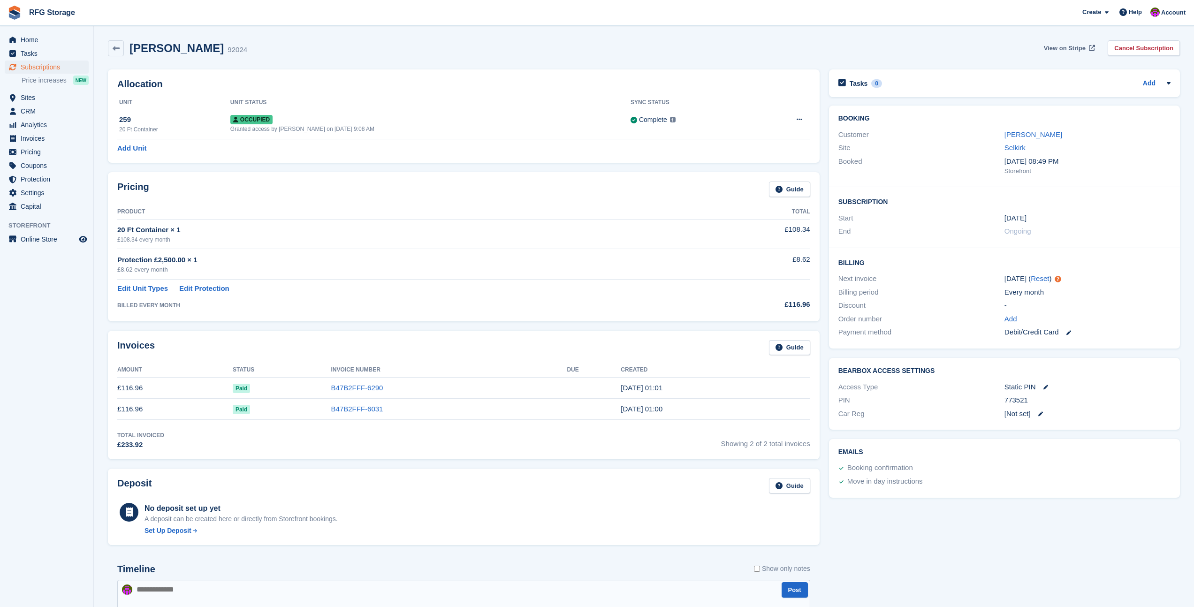
click at [1079, 48] on span "View on Stripe" at bounding box center [1065, 48] width 42 height 9
click at [795, 119] on button at bounding box center [798, 120] width 17 height 14
click at [762, 159] on p "Deallocate" at bounding box center [763, 158] width 82 height 12
click at [1123, 51] on link "Cancel Subscription" at bounding box center [1144, 47] width 72 height 15
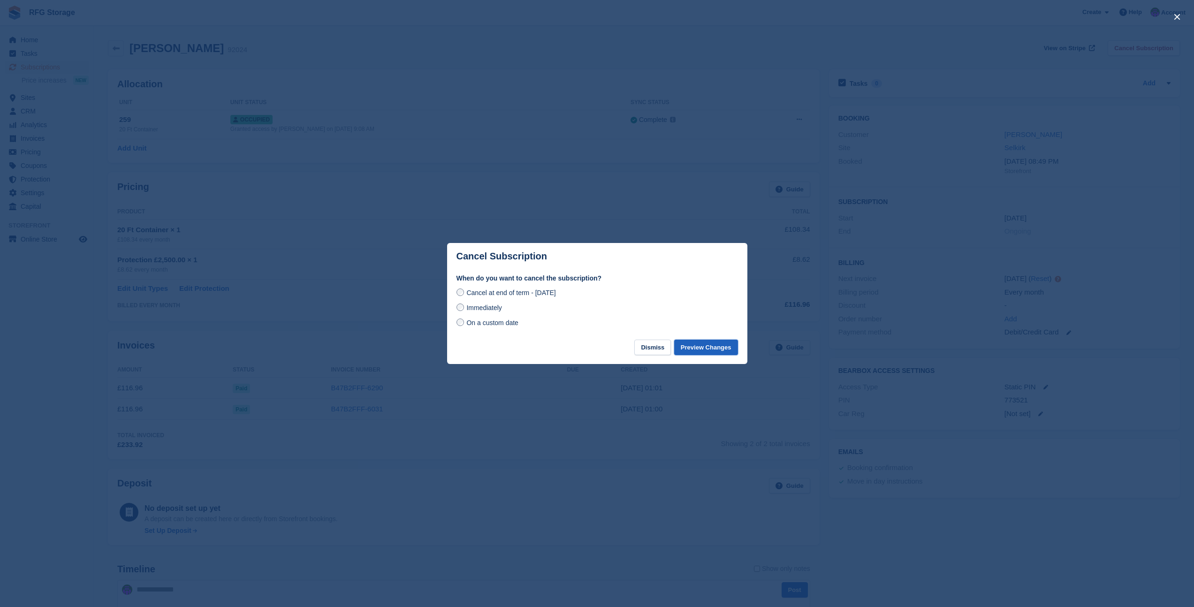
click at [713, 352] on button "Preview Changes" at bounding box center [706, 347] width 64 height 15
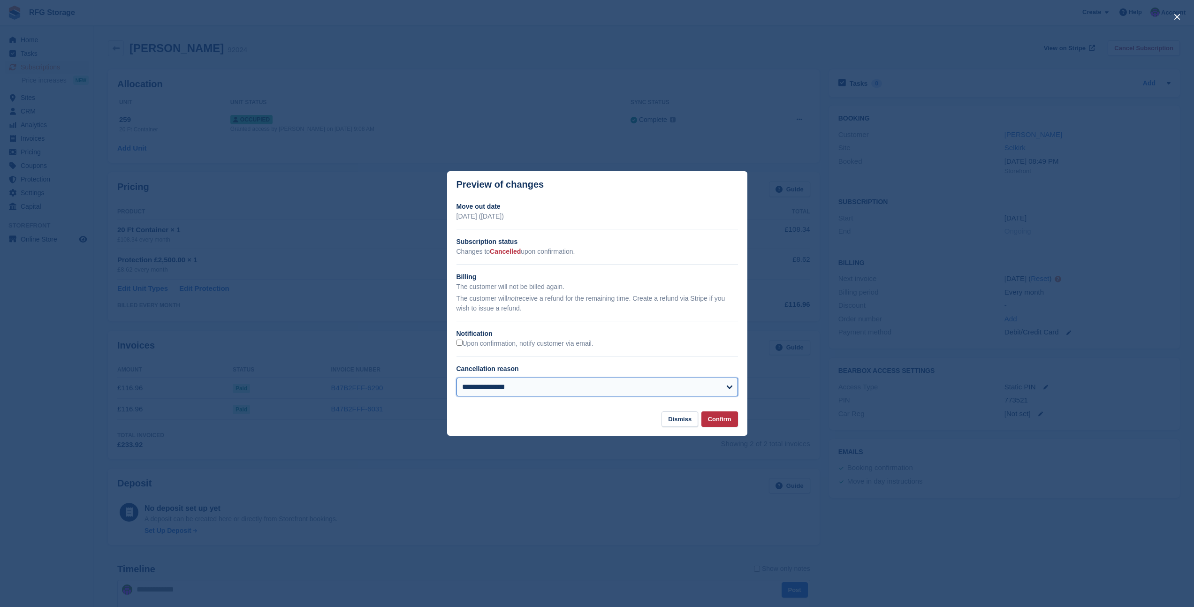
click at [708, 392] on select "**********" at bounding box center [596, 387] width 281 height 19
select select "**********"
click at [717, 422] on button "Confirm" at bounding box center [719, 418] width 37 height 15
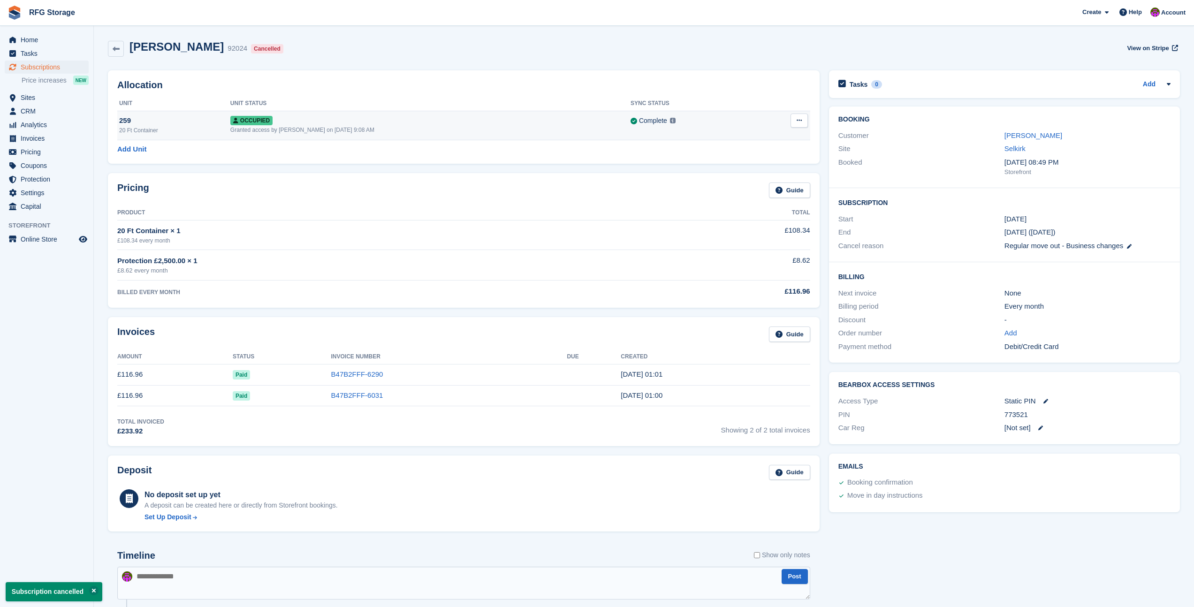
click at [797, 119] on icon at bounding box center [799, 120] width 5 height 6
click at [740, 162] on p "Deallocate" at bounding box center [763, 159] width 82 height 12
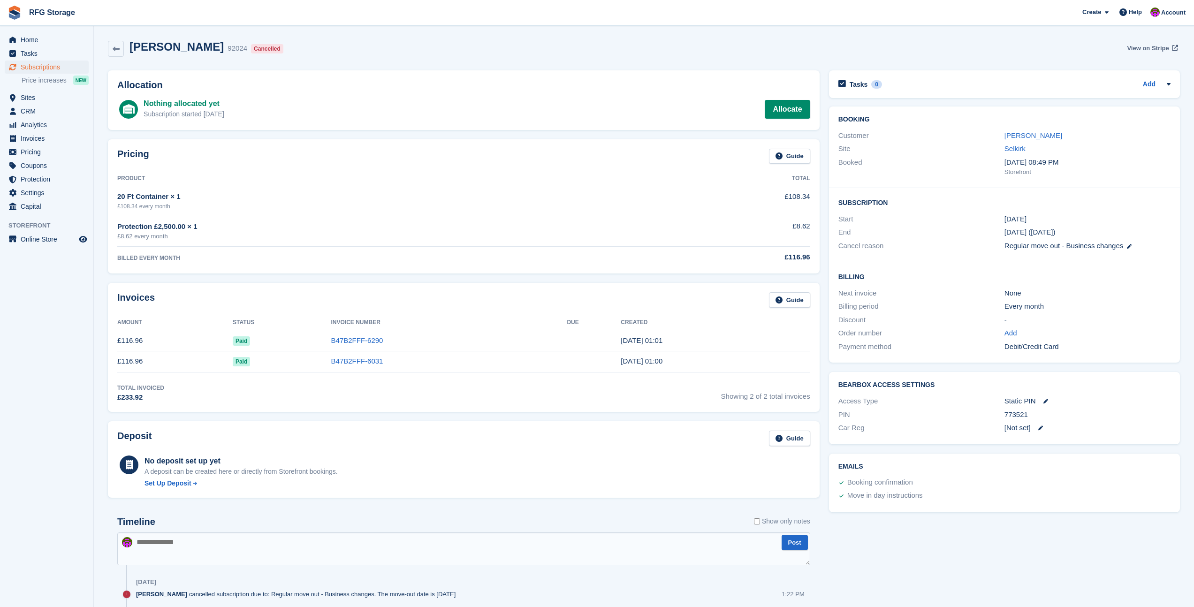
click at [1136, 52] on span "View on Stripe" at bounding box center [1148, 48] width 42 height 9
